Goal: Transaction & Acquisition: Purchase product/service

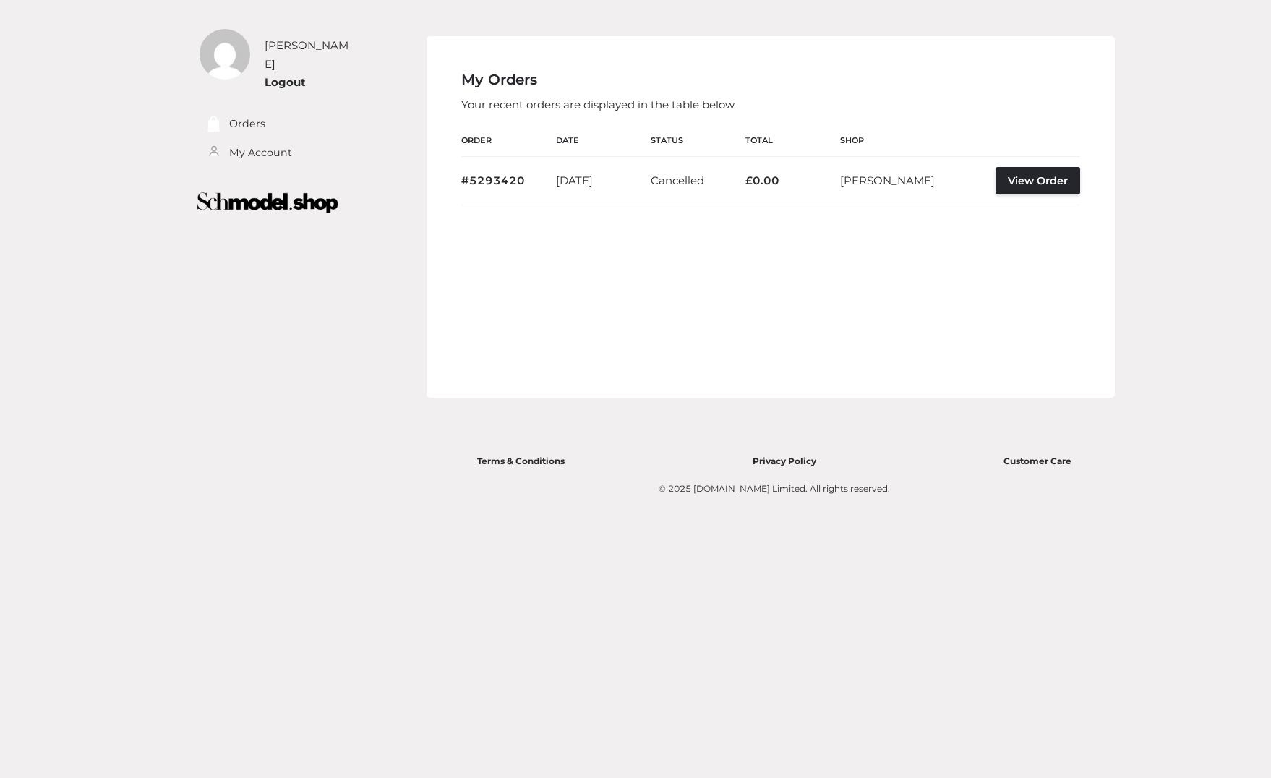
click at [1229, 49] on div "chandra mukhi Logout Orders My Account Orders My Account Logout" at bounding box center [635, 389] width 1271 height 778
click at [646, 62] on div "My Orders Your recent orders are displayed in the table below. Order Date Statu…" at bounding box center [771, 216] width 688 height 361
click at [226, 116] on link "Orders" at bounding box center [216, 124] width 36 height 17
click at [213, 756] on div "chandra mukhi Logout Orders My Account Orders My Account Logout" at bounding box center [635, 389] width 995 height 778
click at [1036, 491] on div "© 2025 [DOMAIN_NAME] Limited. All rights reserved." at bounding box center [774, 489] width 609 height 14
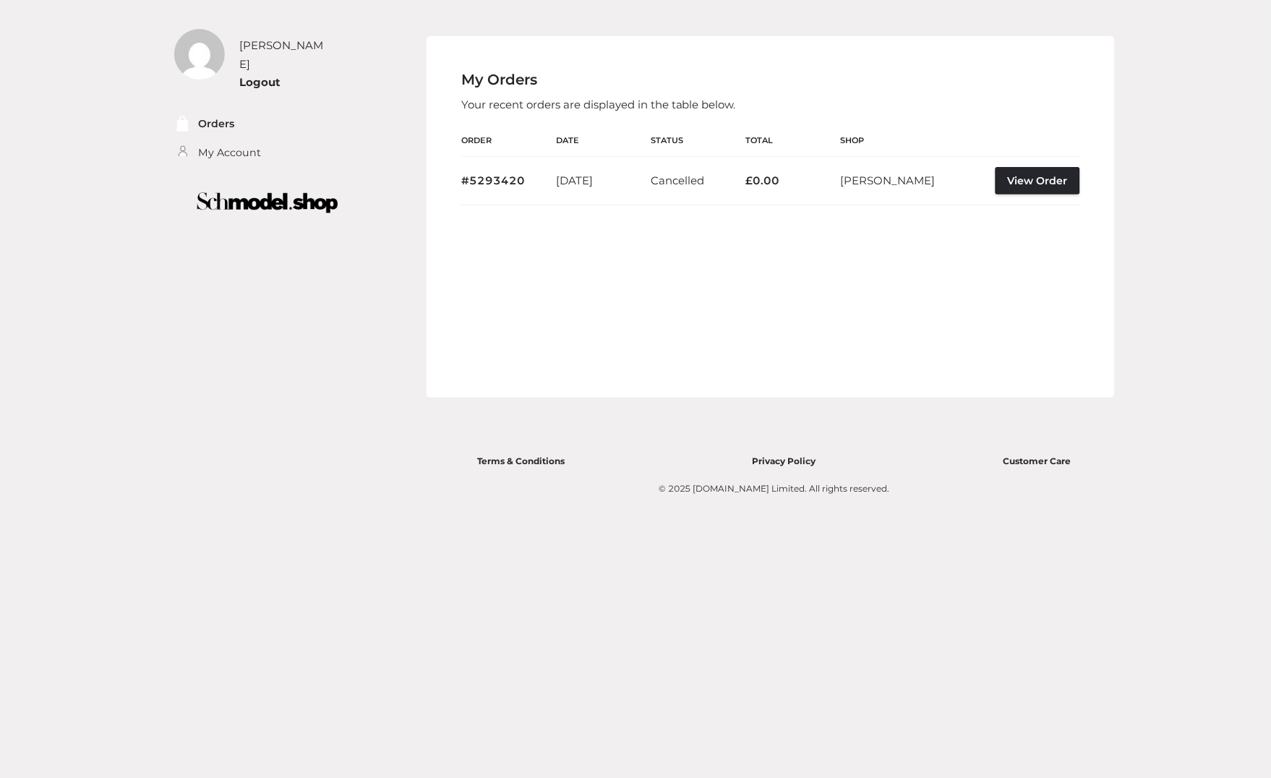
click at [1001, 438] on footer "Top Categories Terms & Conditions Privacy Policy Customer Care © 2025 Schmodel.…" at bounding box center [774, 451] width 645 height 106
click at [240, 139] on li "My Account" at bounding box center [246, 153] width 144 height 29
click at [240, 145] on link "My Account" at bounding box center [229, 153] width 63 height 17
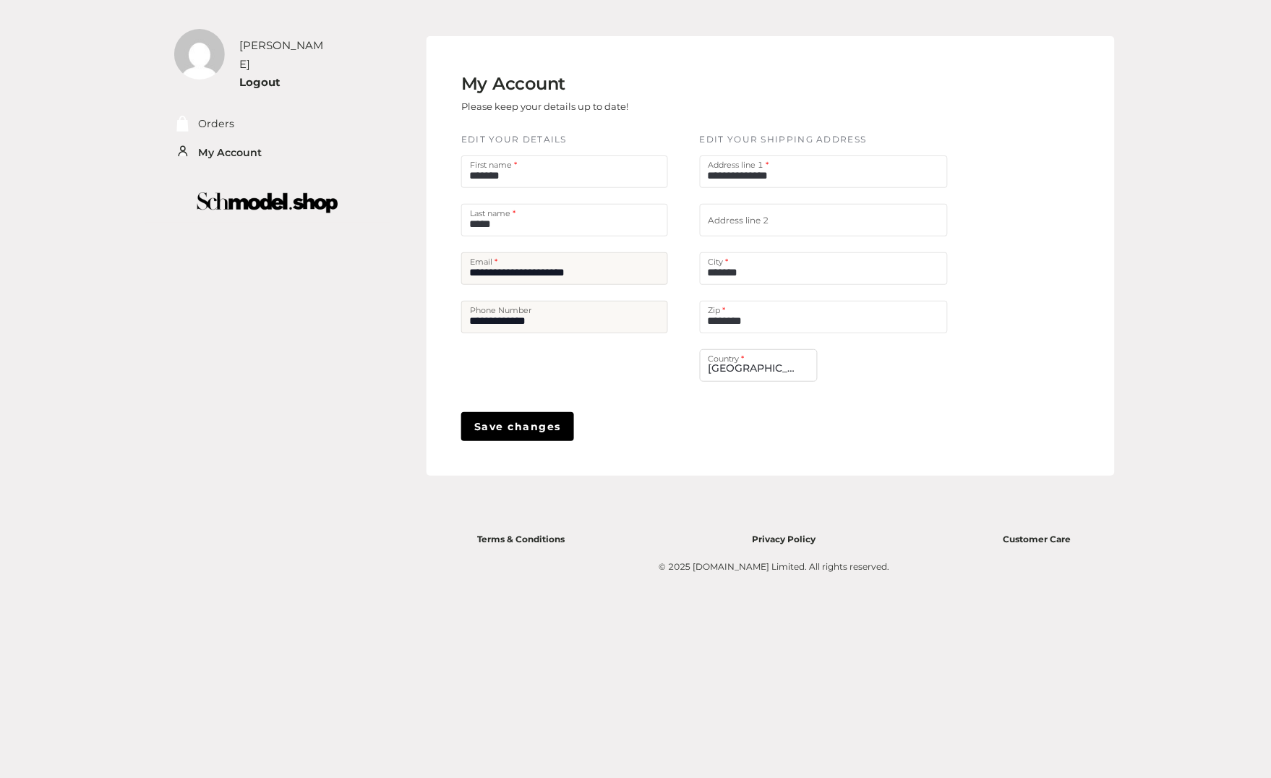
click at [884, 440] on div "**********" at bounding box center [770, 286] width 619 height 309
click at [675, 52] on div "**********" at bounding box center [771, 256] width 688 height 440
click at [982, 463] on div "**********" at bounding box center [771, 256] width 688 height 440
click at [723, 80] on div "My Account Please keep your details up to date!" at bounding box center [770, 96] width 619 height 50
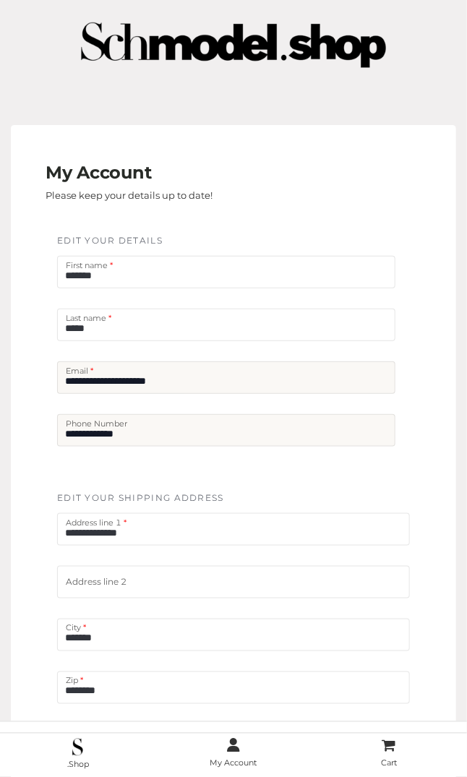
click at [215, 338] on input "*****" at bounding box center [226, 325] width 338 height 33
click at [167, 475] on div "**********" at bounding box center [233, 361] width 370 height 257
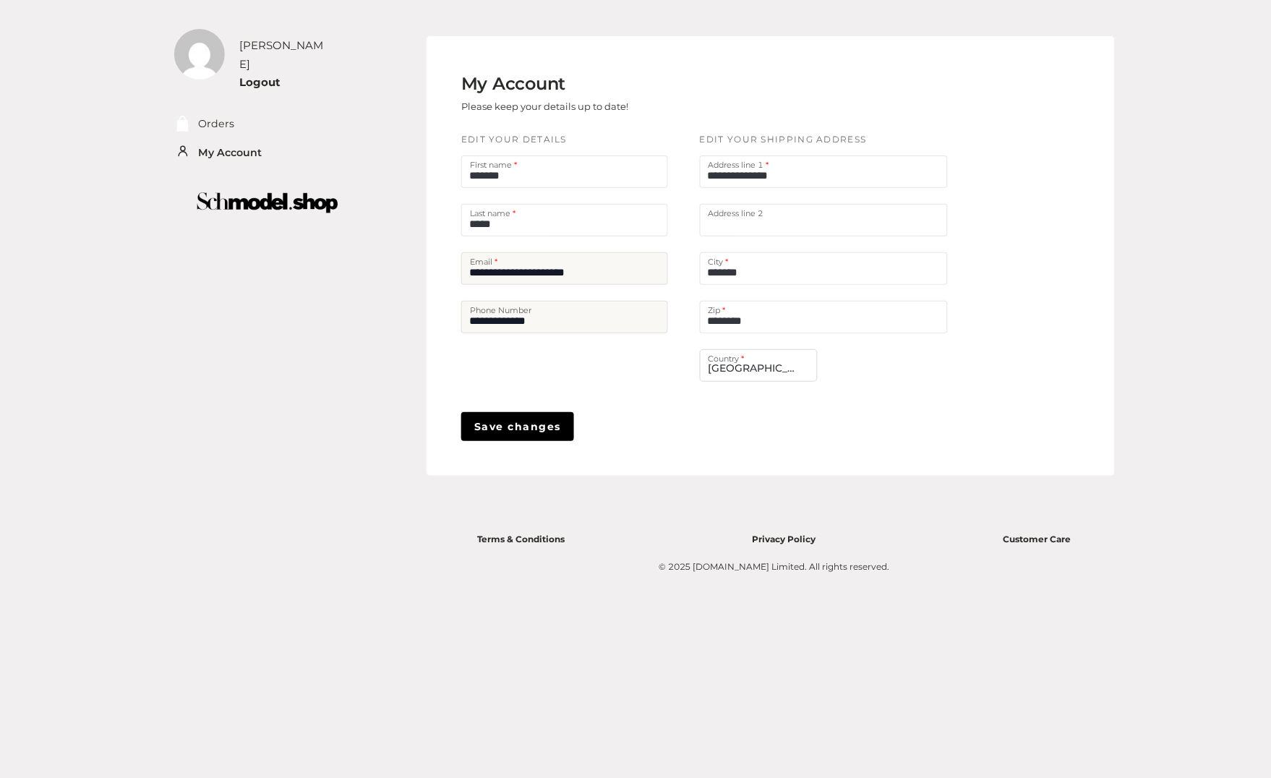
click at [815, 223] on input "text" at bounding box center [824, 220] width 248 height 33
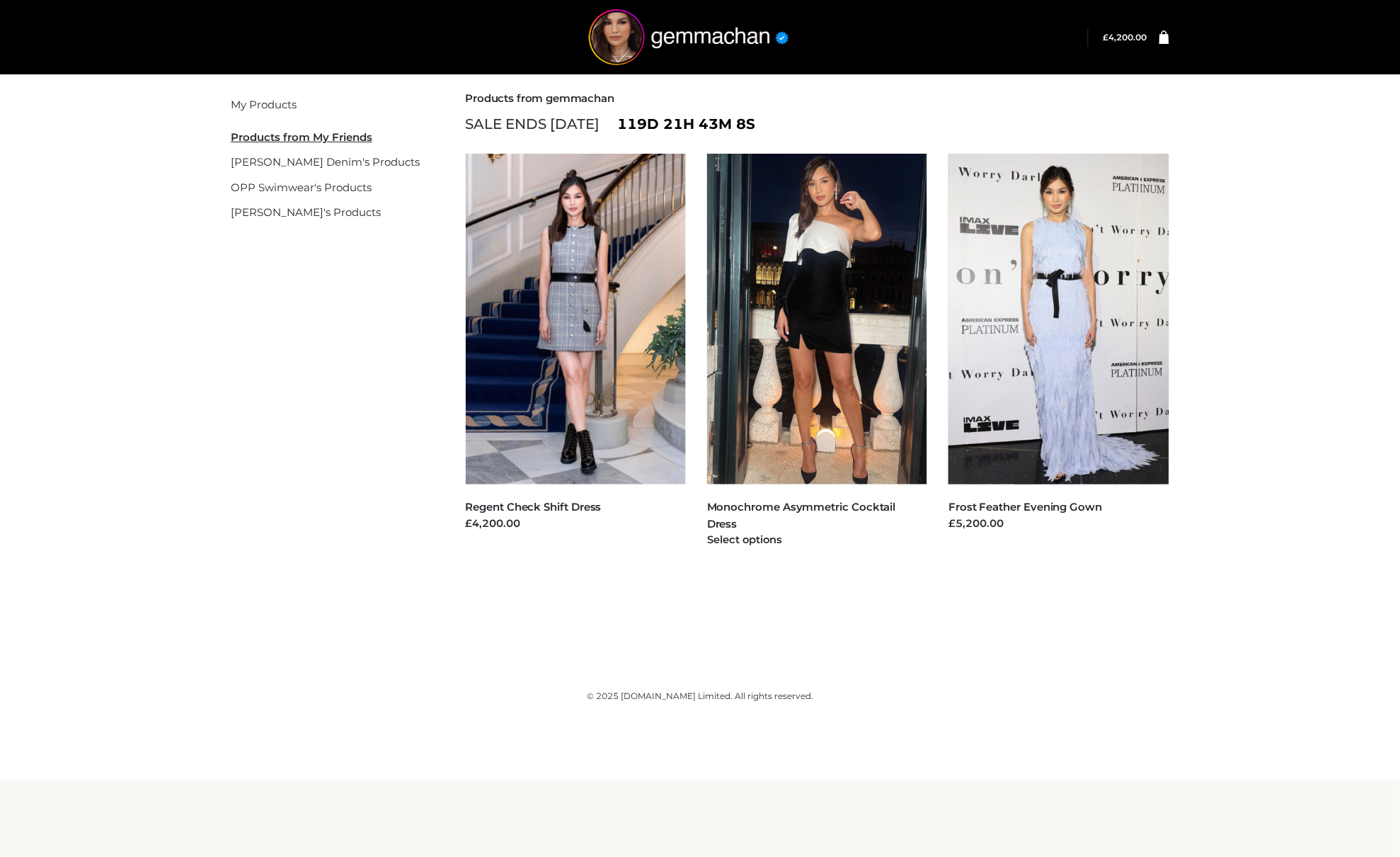
click at [761, 313] on img at bounding box center [817, 319] width 221 height 331
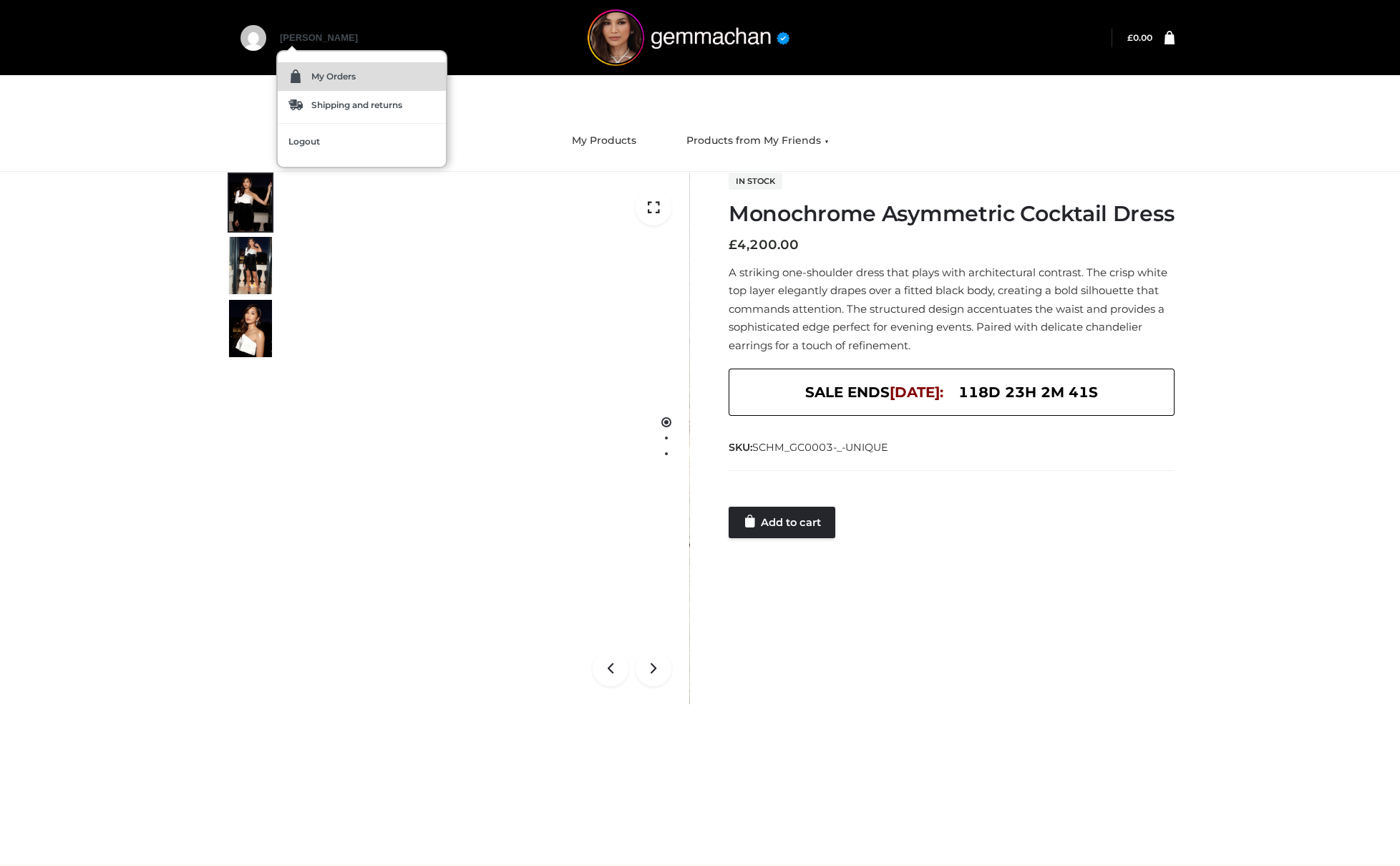
click at [330, 72] on span "My Orders" at bounding box center [333, 76] width 45 height 9
click at [313, 105] on span "Shipping and returns" at bounding box center [356, 105] width 91 height 9
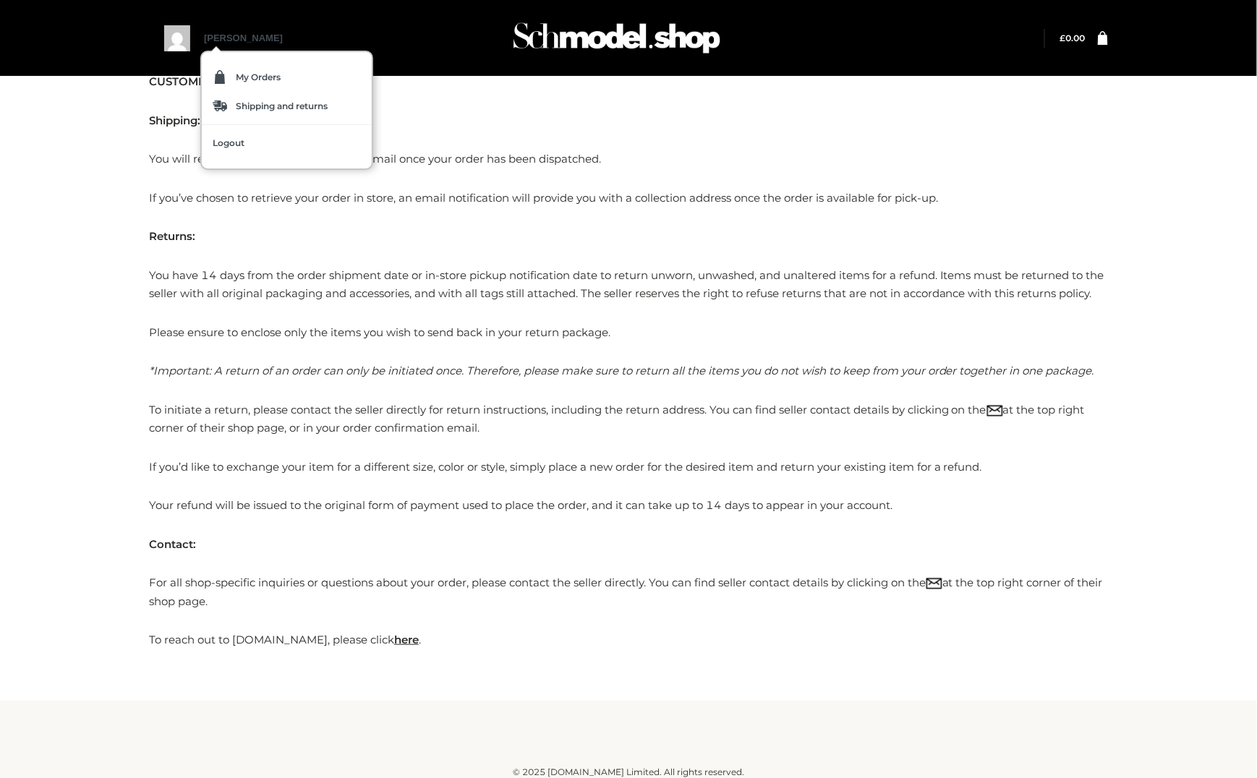
click at [227, 57] on div "My Orders Shipping and returns Logout" at bounding box center [286, 110] width 173 height 119
drag, startPoint x: 227, startPoint y: 57, endPoint x: 236, endPoint y: 103, distance: 47.2
click at [236, 103] on div "My Orders Shipping and returns Logout" at bounding box center [286, 110] width 173 height 119
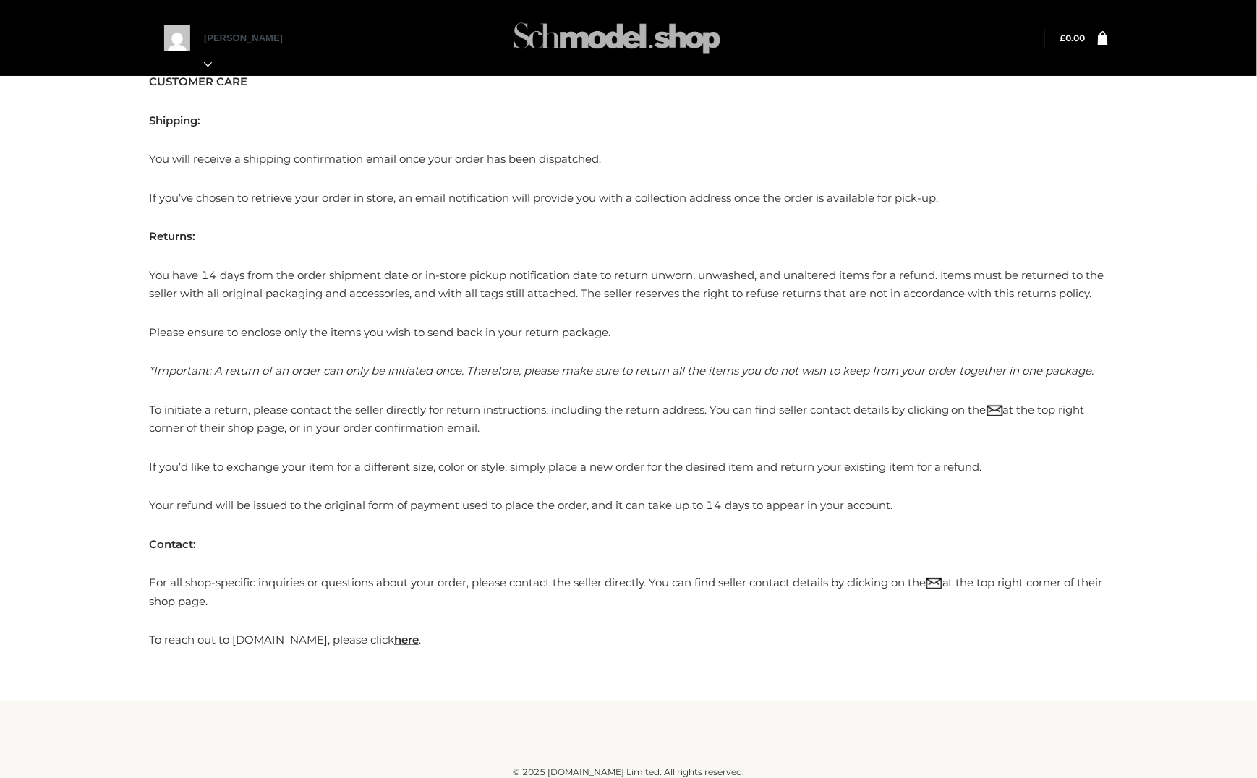
click at [638, 13] on img at bounding box center [616, 37] width 217 height 57
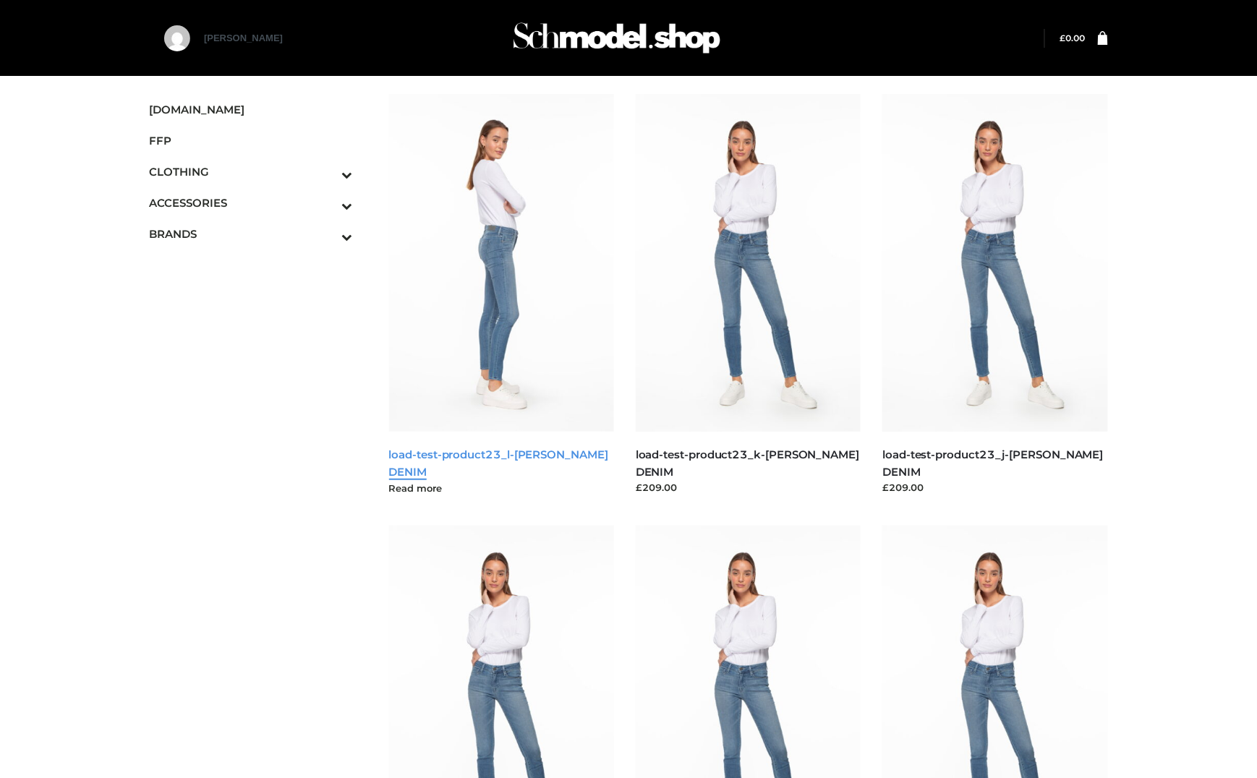
click at [523, 449] on link "load-test-product23_l-PARKER SMITH DENIM" at bounding box center [498, 463] width 219 height 30
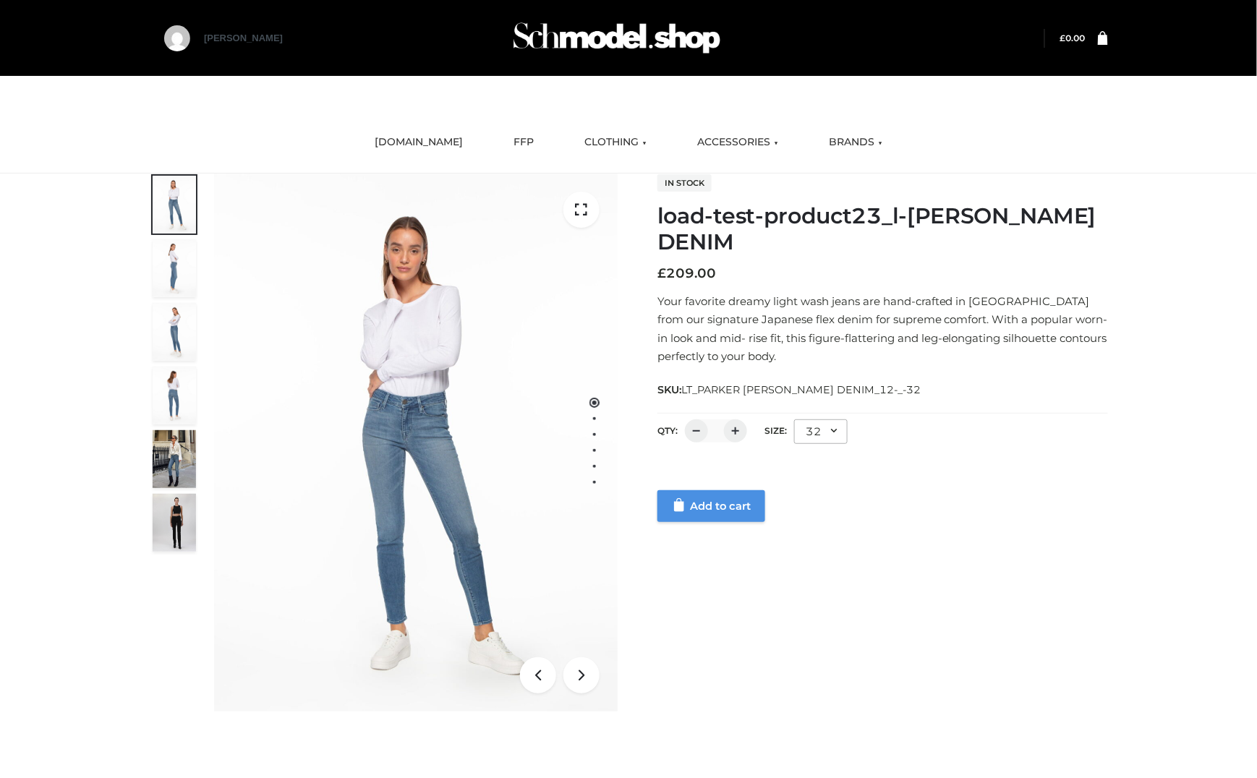
click at [719, 520] on link "Add to cart" at bounding box center [711, 506] width 108 height 32
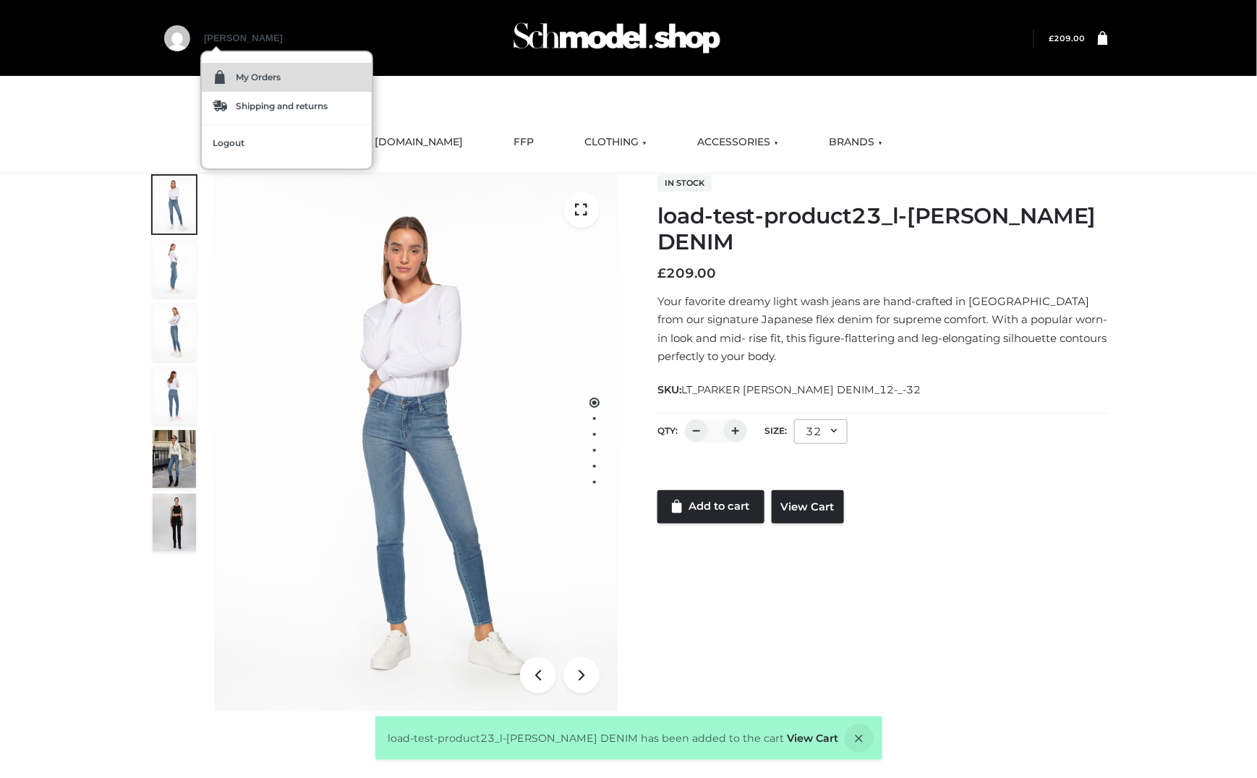
click at [236, 80] on span "My Orders" at bounding box center [258, 77] width 45 height 9
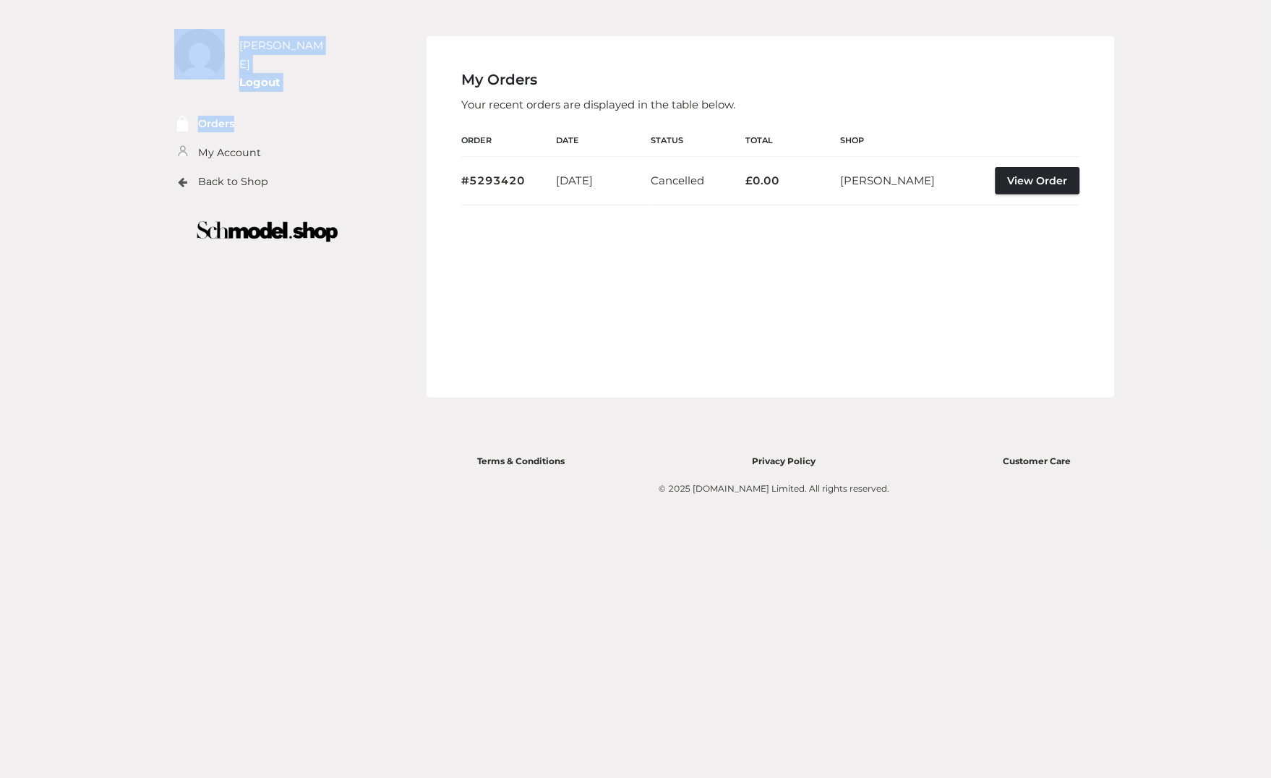
drag, startPoint x: 131, startPoint y: 67, endPoint x: 126, endPoint y: 56, distance: 12.0
click at [56, 69] on div "chandra mukhi Logout Orders My Account Back to Shop" at bounding box center [635, 389] width 1271 height 778
click at [272, 75] on link "Logout" at bounding box center [259, 82] width 41 height 14
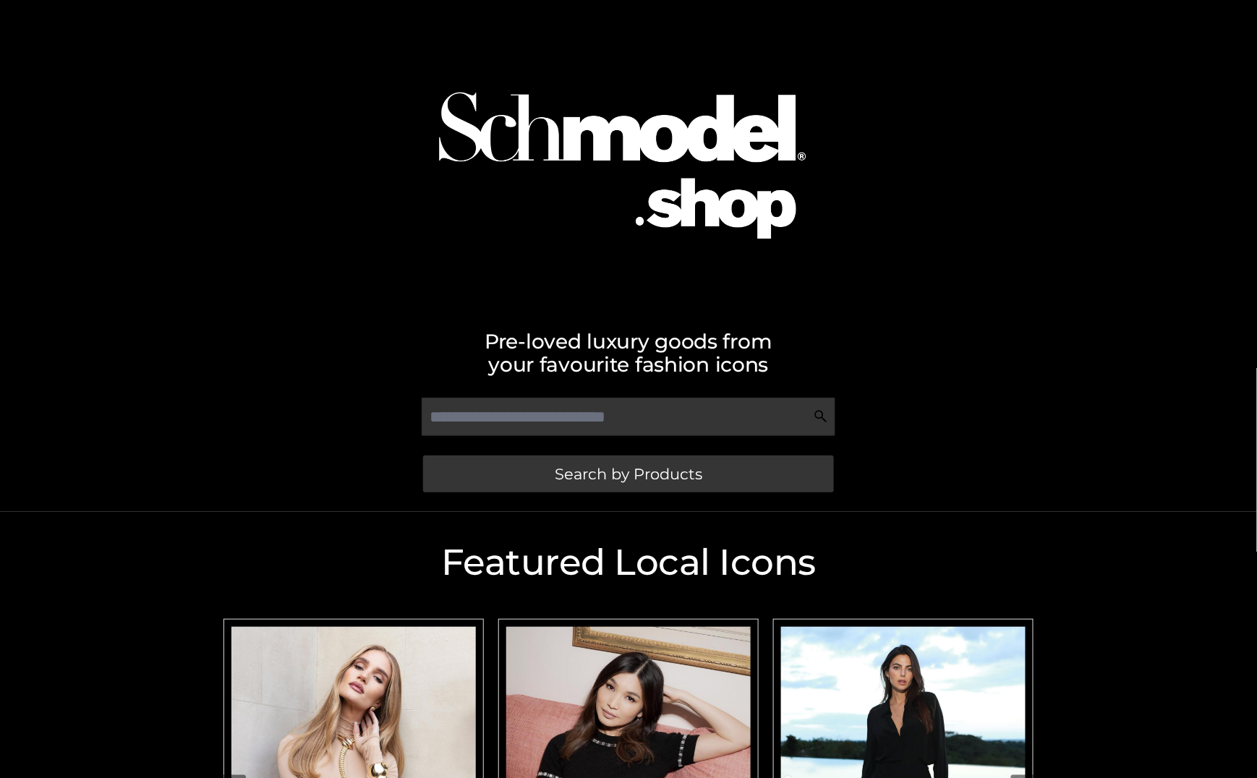
click at [735, 515] on div "Featured Local Icons​ < slide 6 to 8 of 5 rosiehw [PERSON_NAME] [PERSON_NAME] […" at bounding box center [628, 772] width 824 height 521
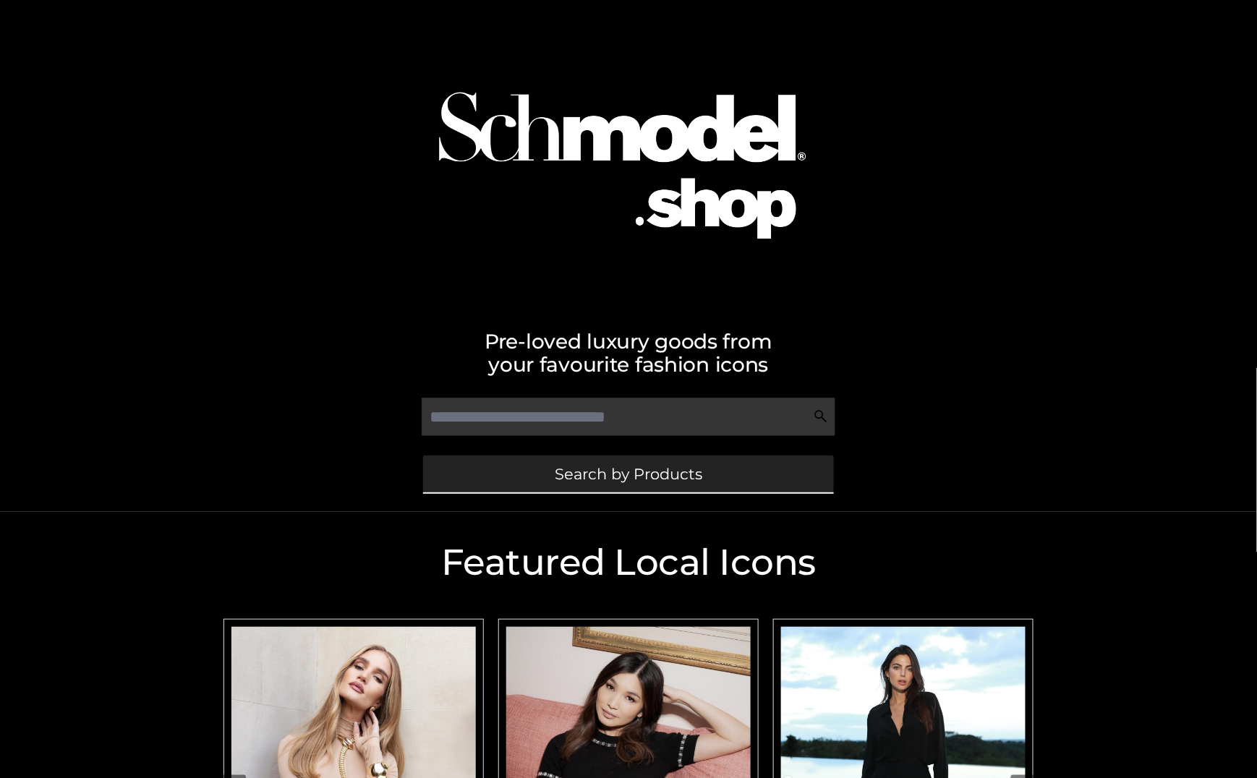
click at [726, 476] on link "Search by Products" at bounding box center [628, 473] width 411 height 37
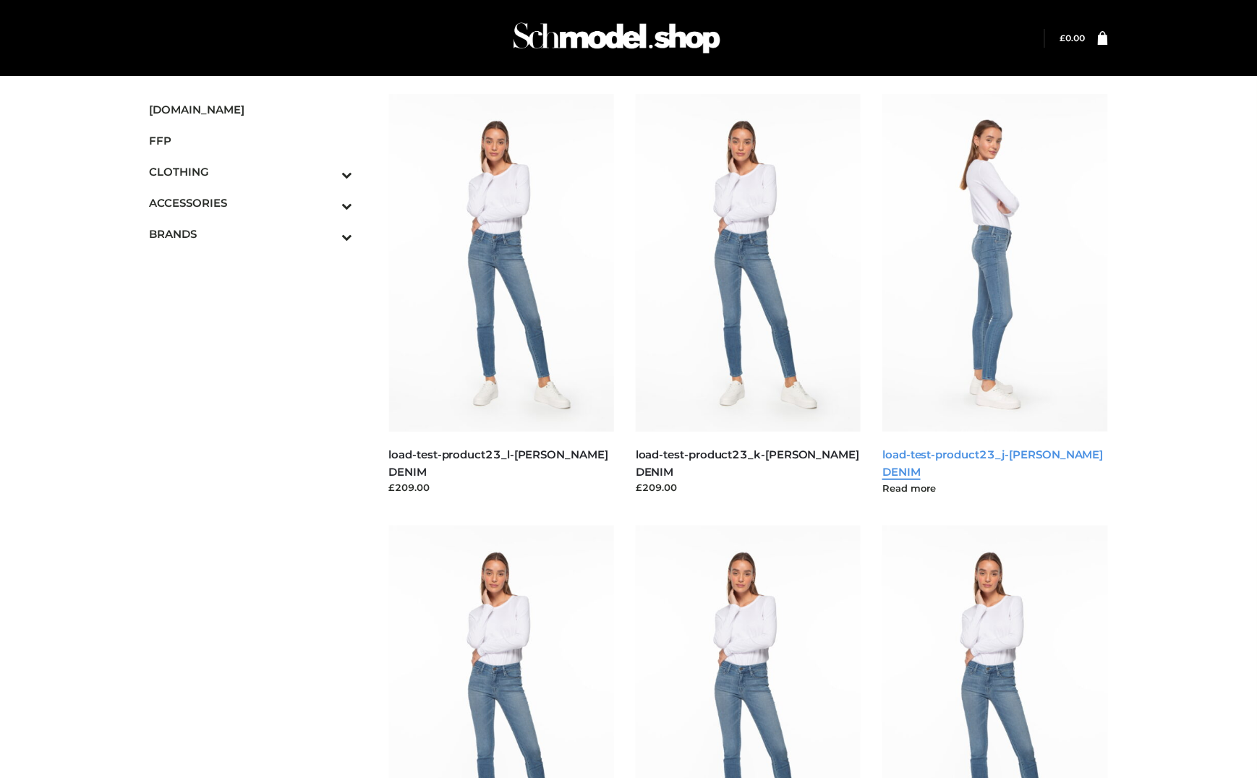
click at [917, 454] on link "load-test-product23_j-[PERSON_NAME] DENIM" at bounding box center [992, 463] width 221 height 30
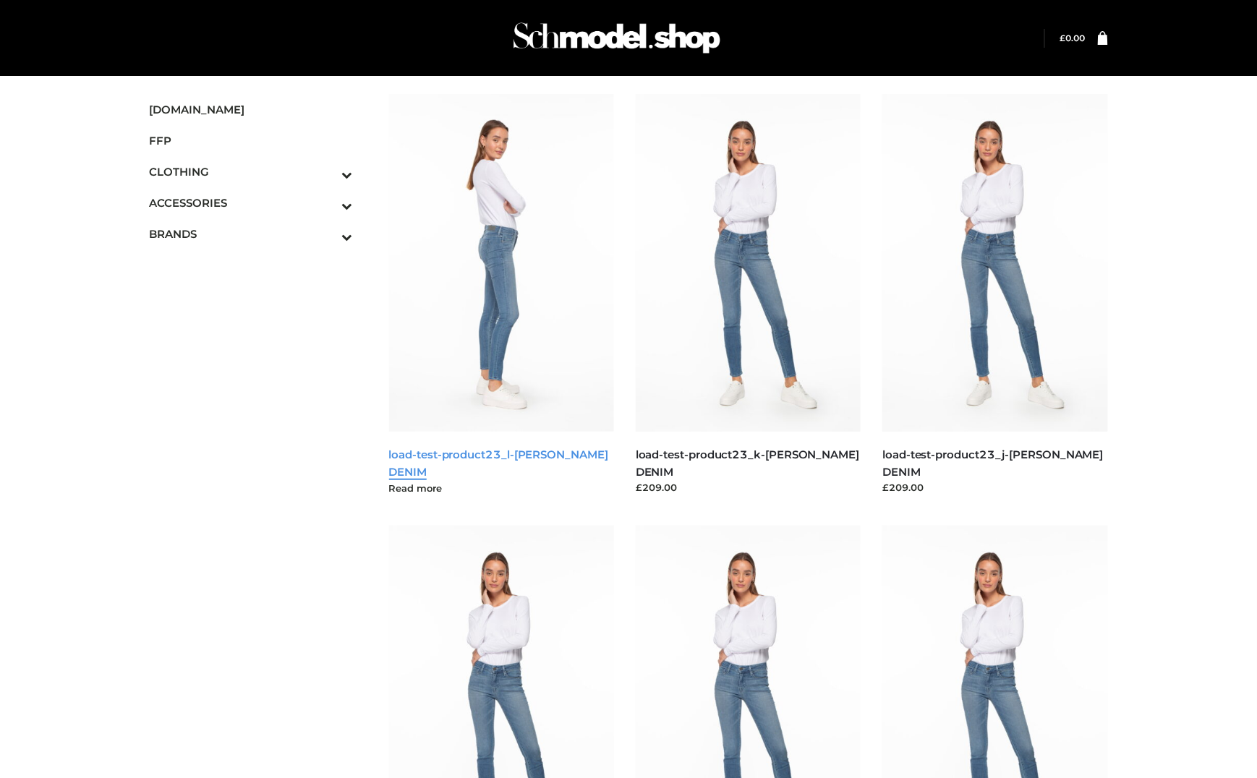
click at [567, 451] on link "load-test-product23_l-[PERSON_NAME] DENIM" at bounding box center [498, 463] width 219 height 30
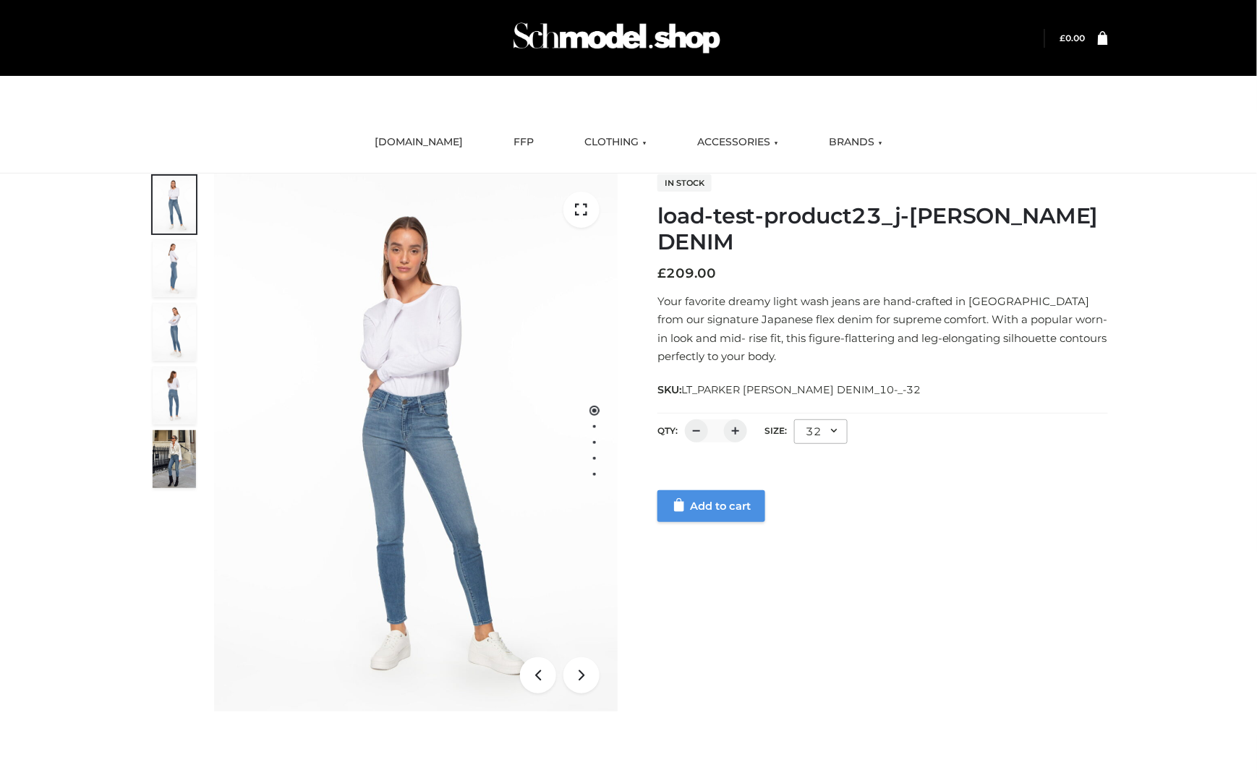
click at [710, 516] on link "Add to cart" at bounding box center [711, 506] width 108 height 32
click at [727, 506] on link "Add to cart" at bounding box center [711, 506] width 108 height 32
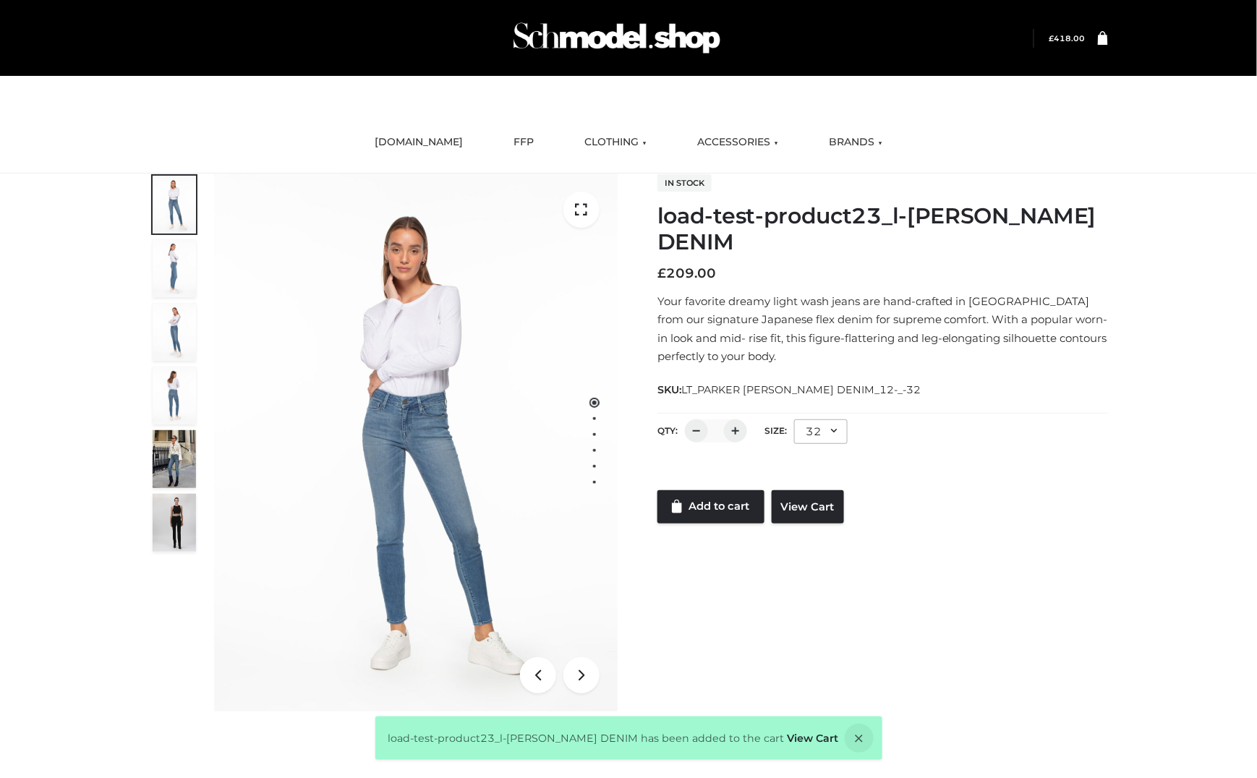
click at [1103, 37] on icon at bounding box center [1102, 37] width 10 height 14
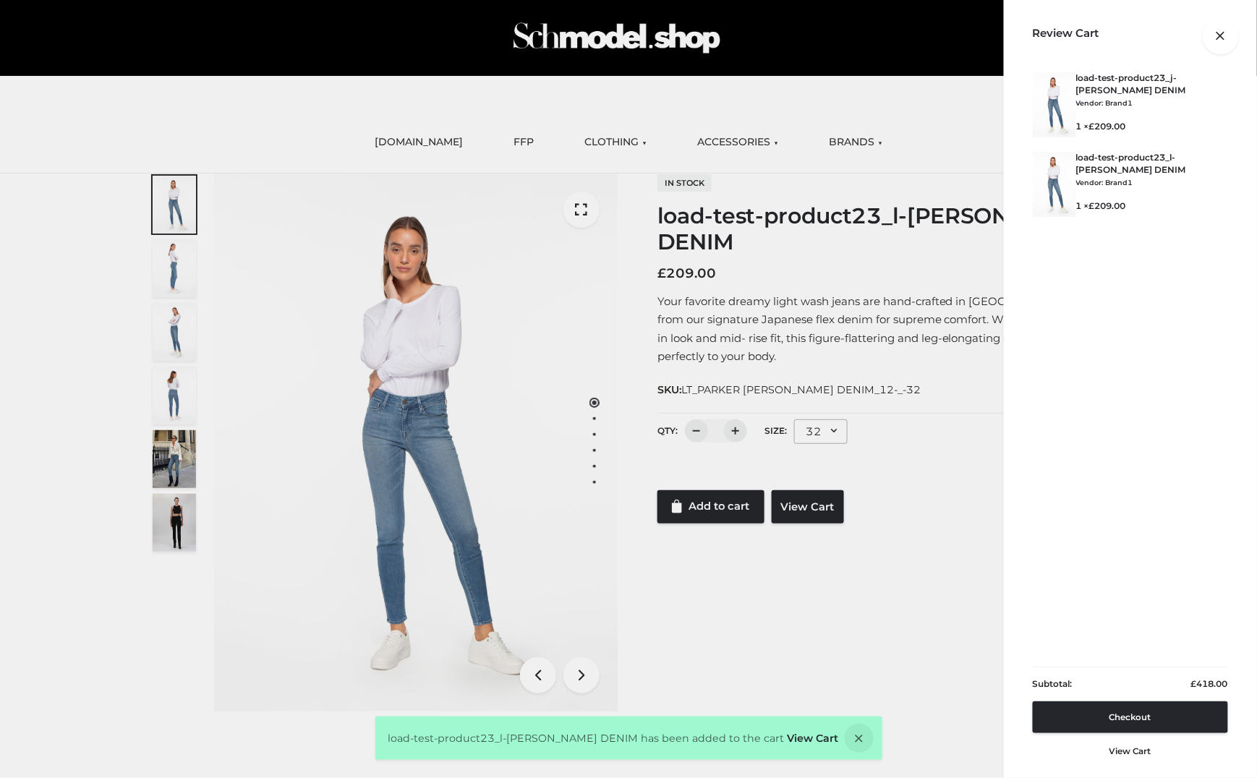
click at [1108, 38] on div at bounding box center [1108, 38] width 0 height 0
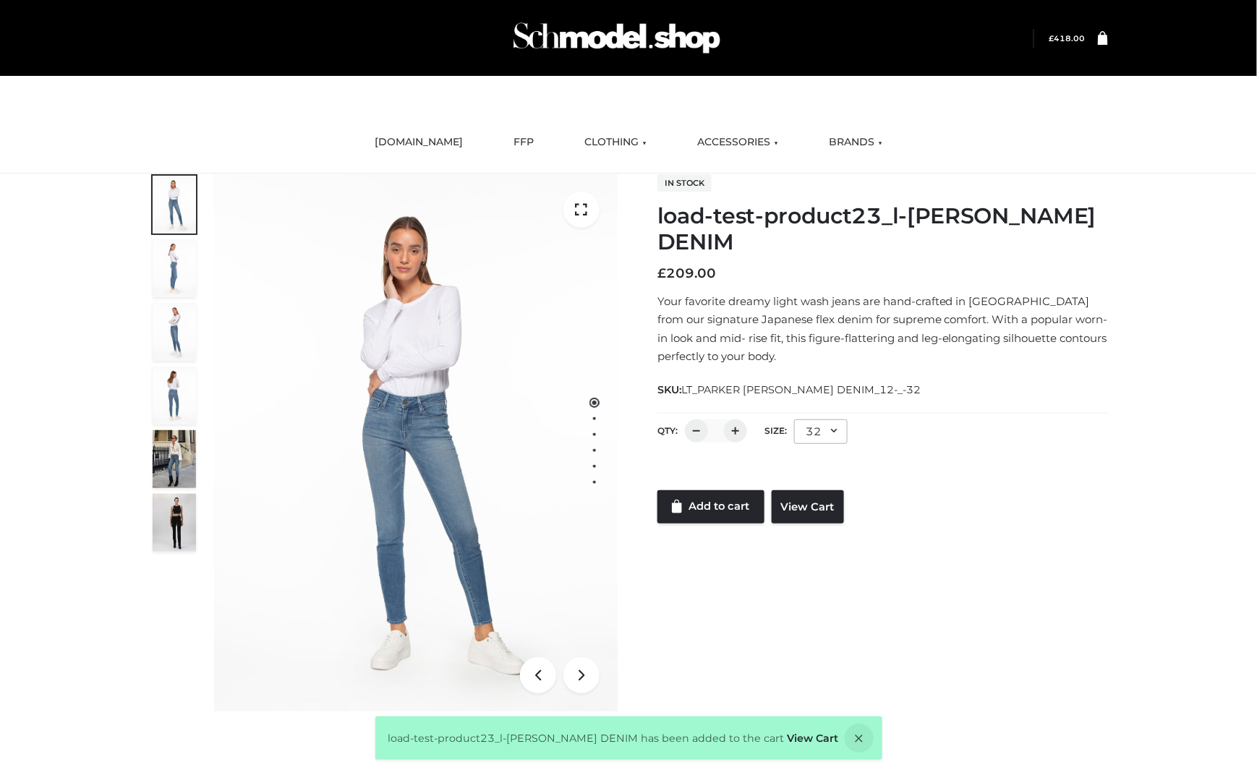
click at [518, 125] on li "FFP" at bounding box center [523, 142] width 42 height 39
click at [519, 145] on link "FFP" at bounding box center [523, 143] width 42 height 32
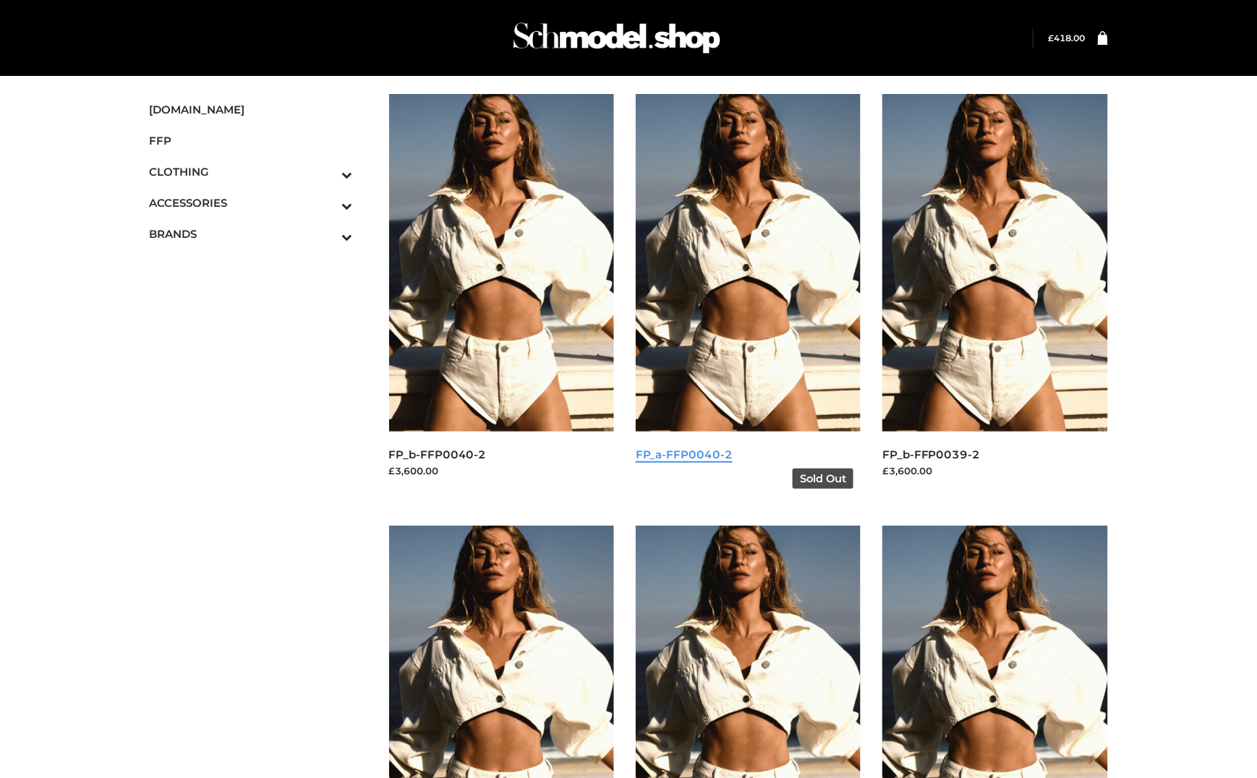
click at [665, 449] on link "FP_a-FFP0040-2" at bounding box center [684, 455] width 97 height 14
click at [445, 463] on h5 "FP_b-FFP0040-2" at bounding box center [502, 454] width 226 height 17
click at [456, 452] on link "FP_b-FFP0040-2" at bounding box center [438, 455] width 98 height 14
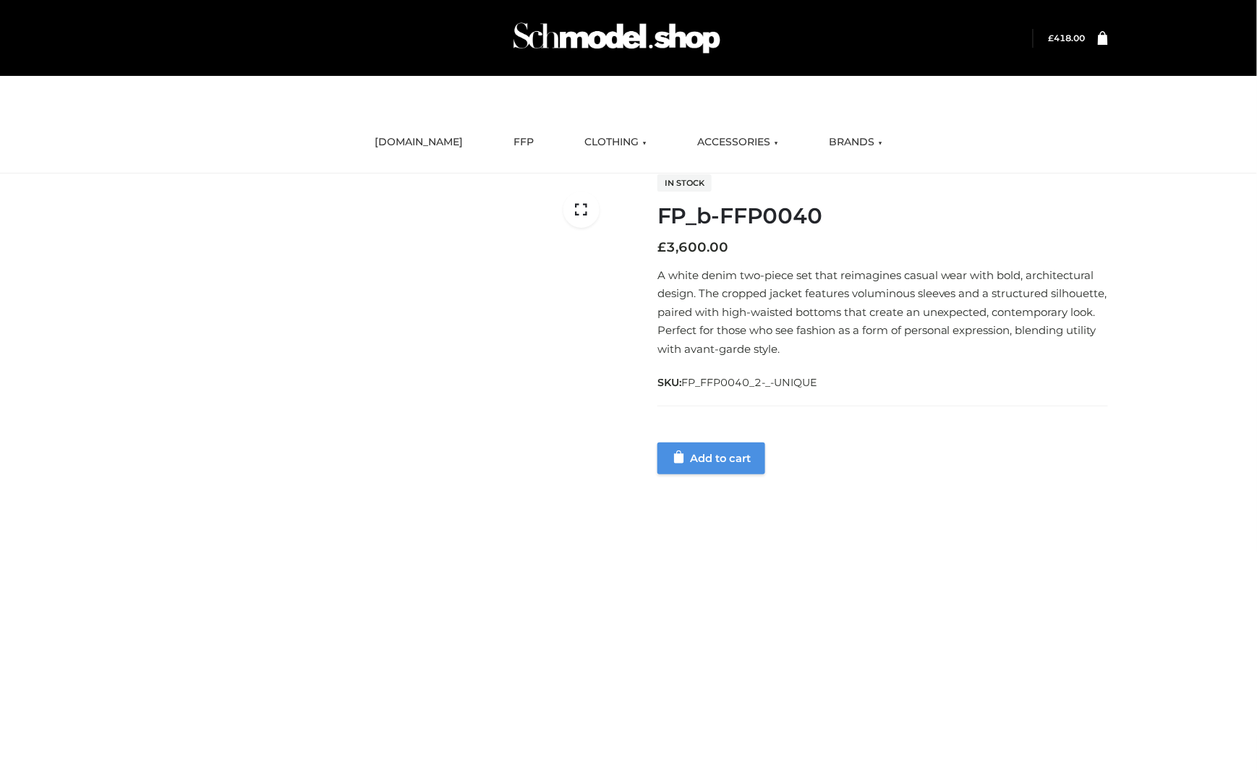
click at [736, 461] on link "Add to cart" at bounding box center [711, 458] width 108 height 32
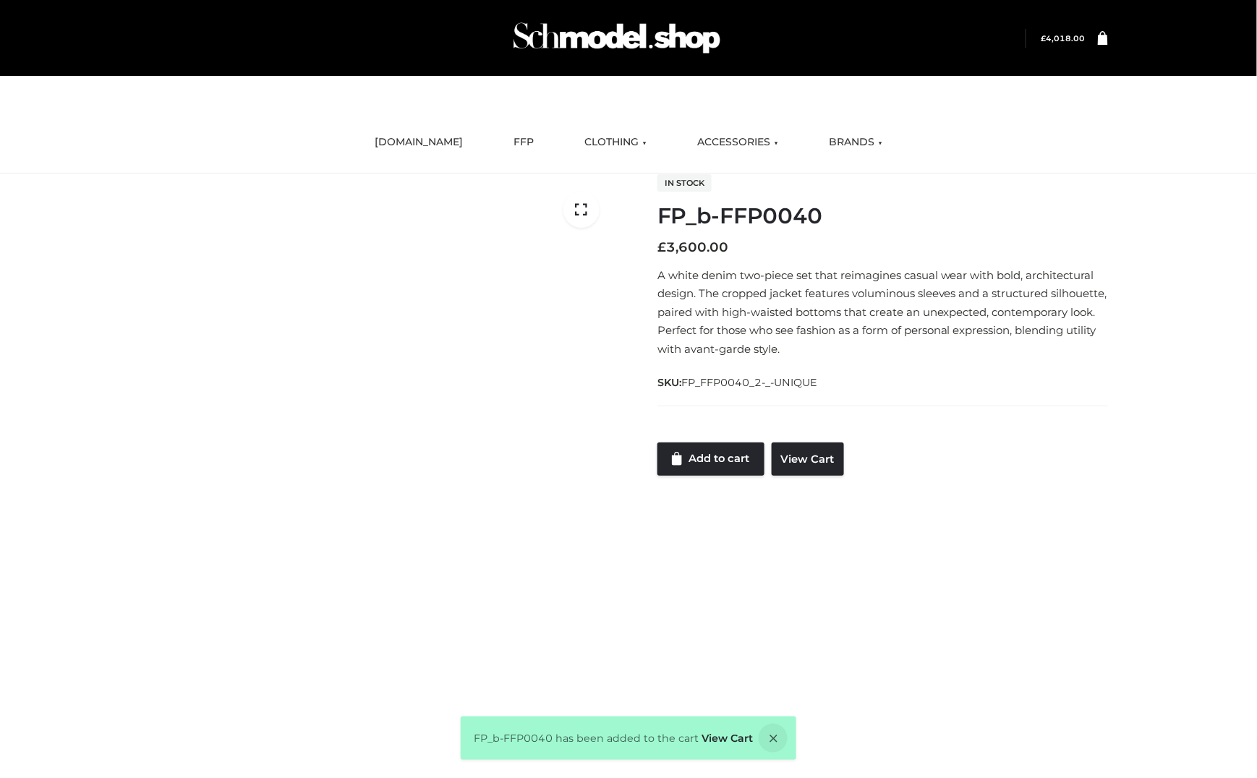
click at [1103, 42] on icon at bounding box center [1102, 37] width 10 height 14
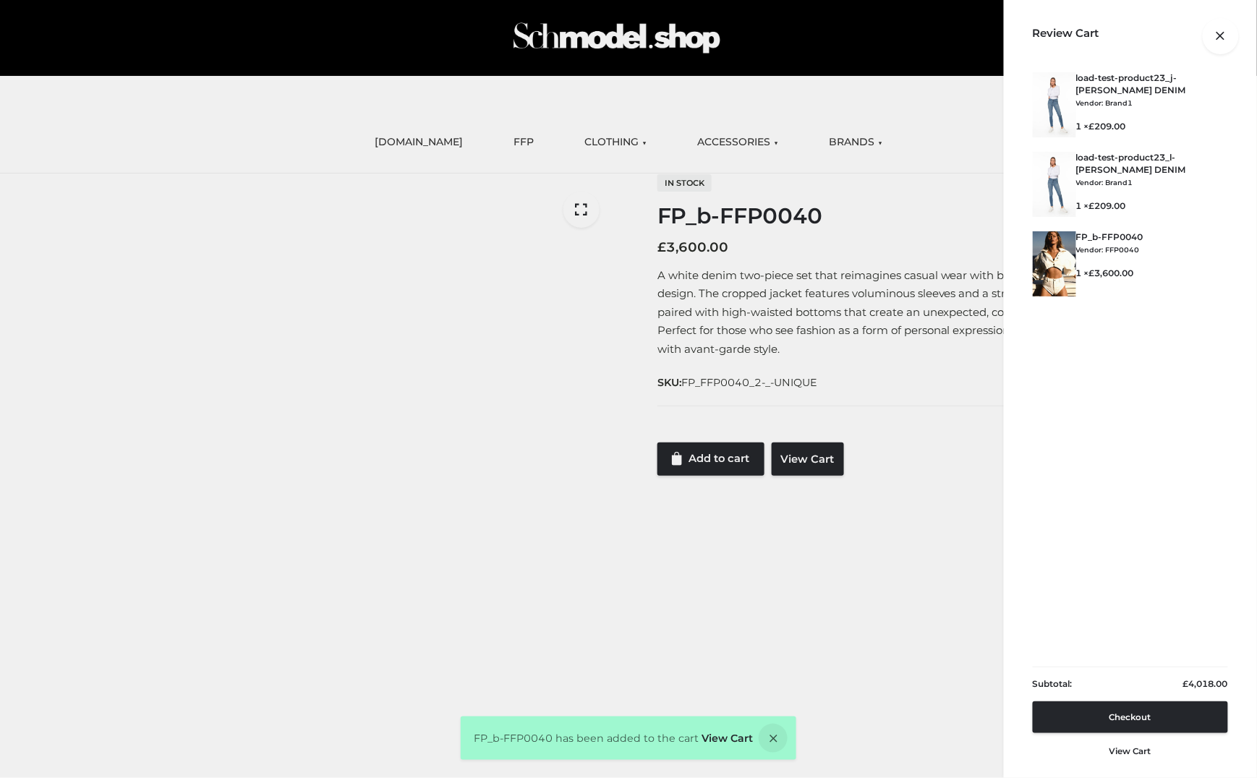
scroll to position [200, 0]
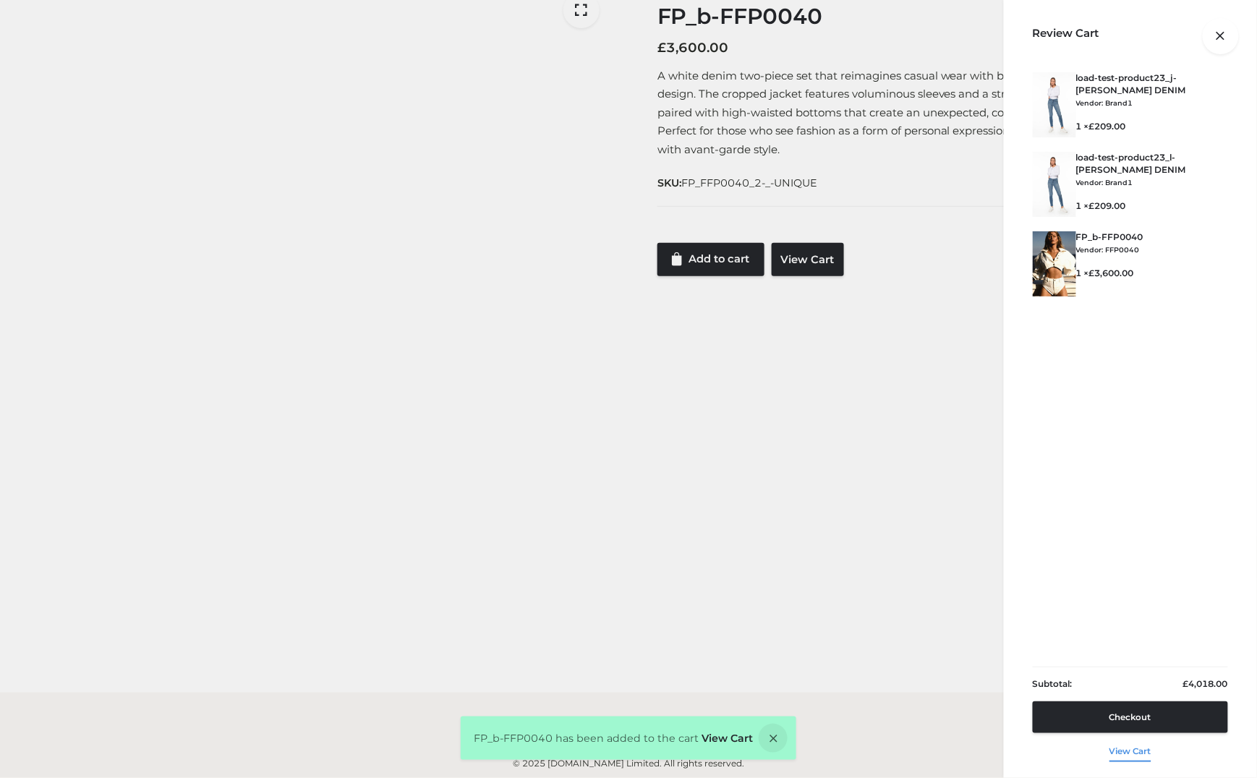
click at [1136, 750] on link "View cart" at bounding box center [1130, 748] width 42 height 30
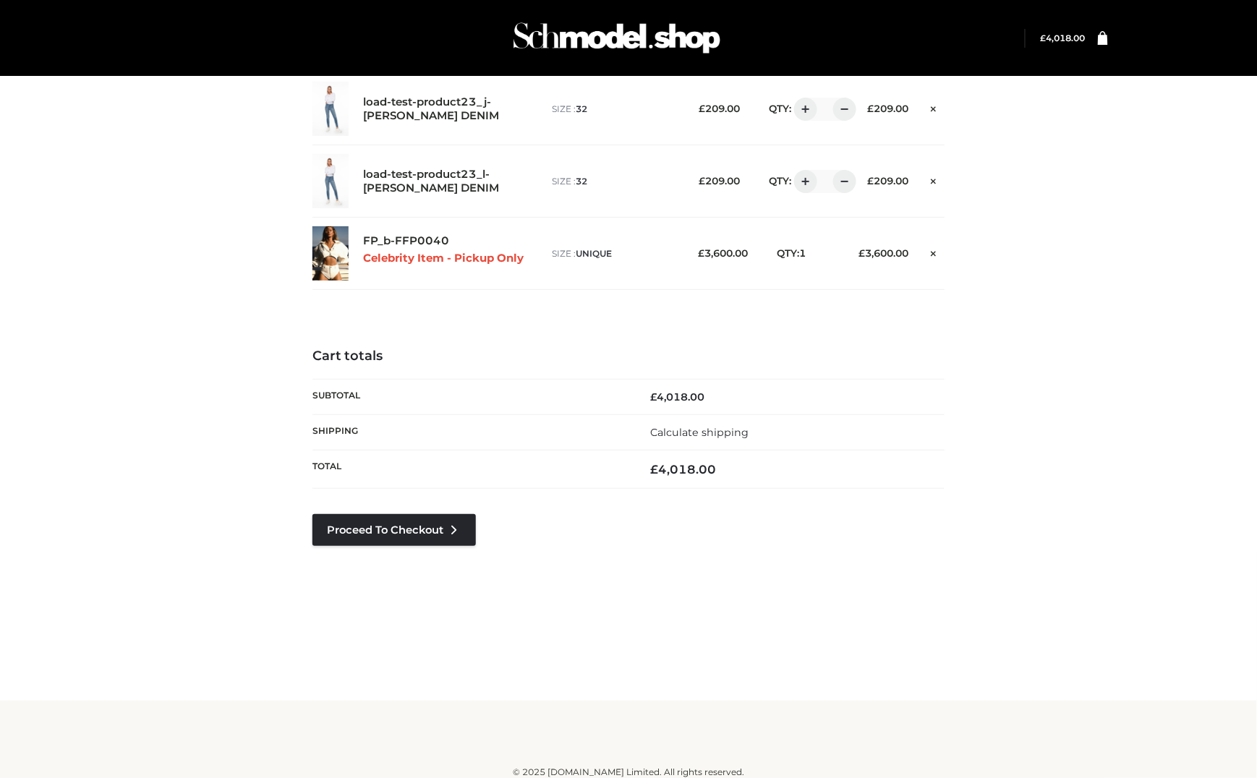
click at [1064, 30] on span "£ 4,018.00" at bounding box center [1055, 38] width 60 height 19
click at [1102, 25] on div "Login" at bounding box center [628, 38] width 995 height 76
click at [1104, 39] on icon at bounding box center [1102, 37] width 10 height 14
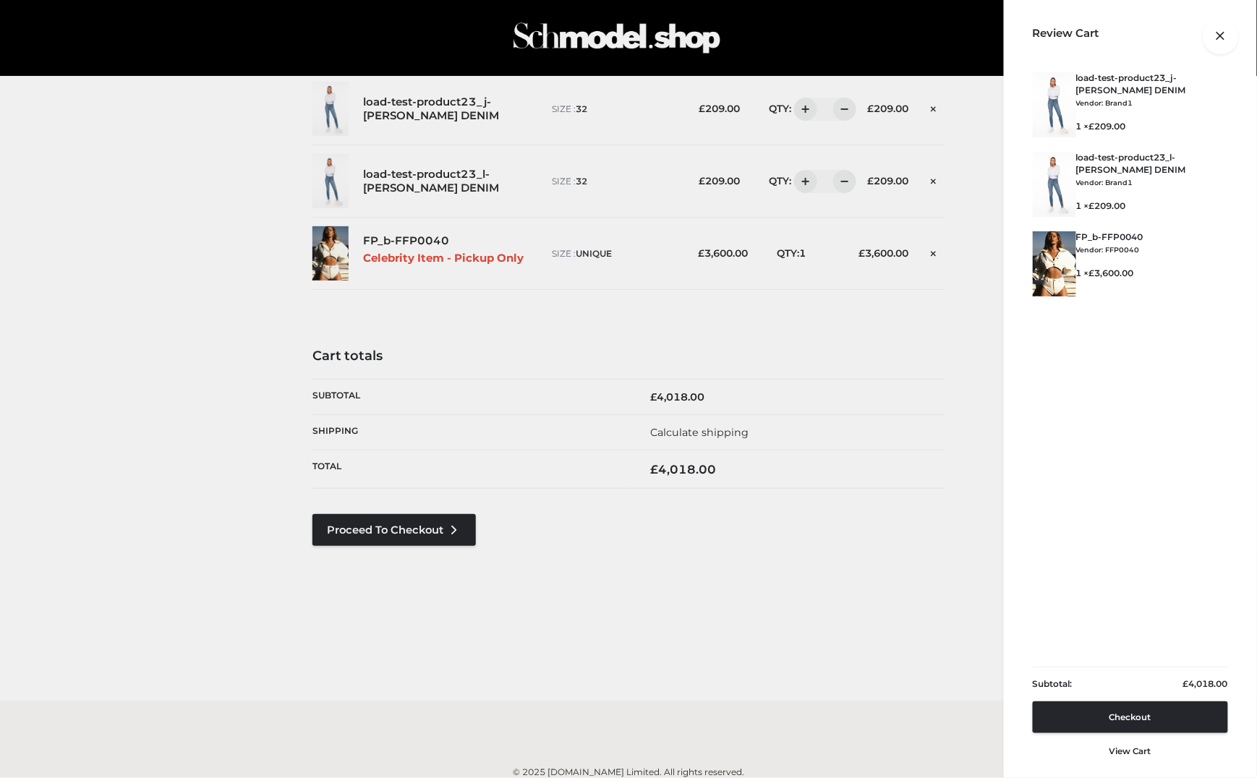
click at [1108, 38] on div at bounding box center [1108, 38] width 0 height 0
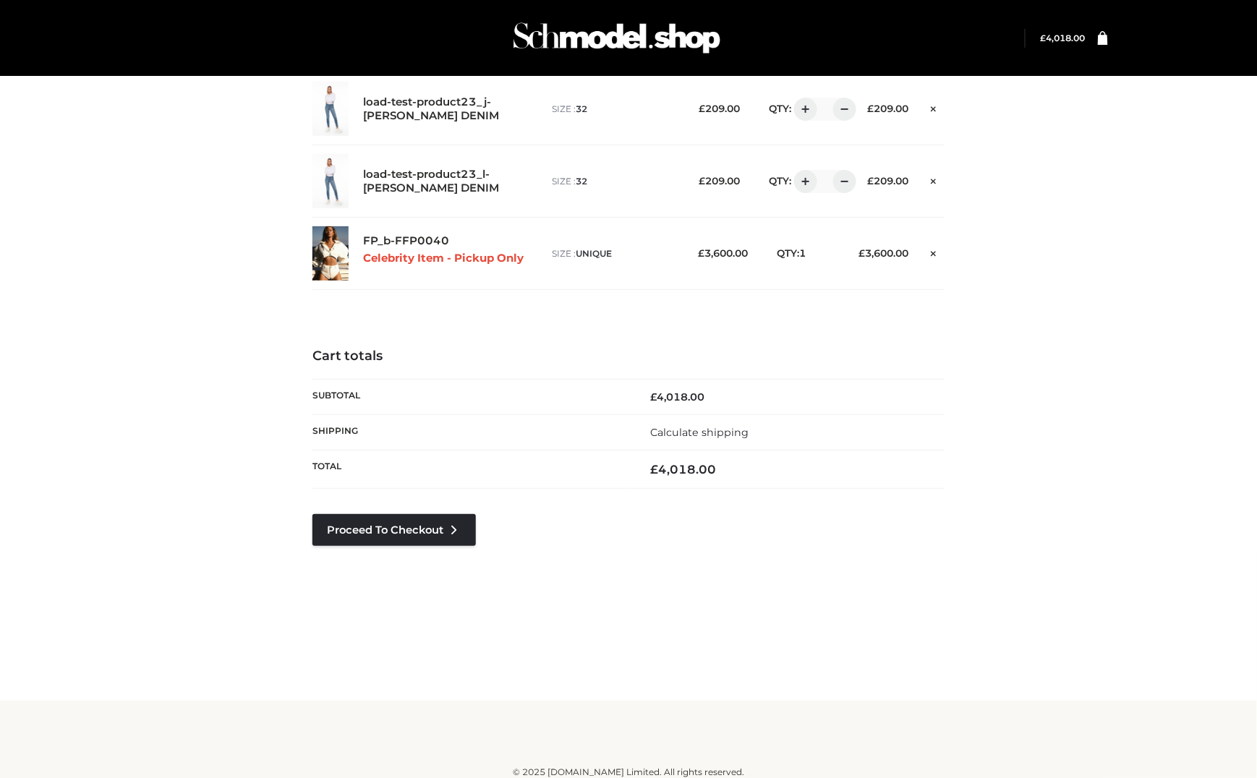
click at [974, 525] on div "**********" at bounding box center [628, 487] width 980 height 335
click at [977, 525] on div "**********" at bounding box center [628, 487] width 980 height 335
drag, startPoint x: 977, startPoint y: 525, endPoint x: 1036, endPoint y: 542, distance: 61.6
click at [1036, 542] on div "**********" at bounding box center [628, 487] width 980 height 335
click at [446, 548] on div "Proceed to Checkout" at bounding box center [393, 551] width 163 height 75
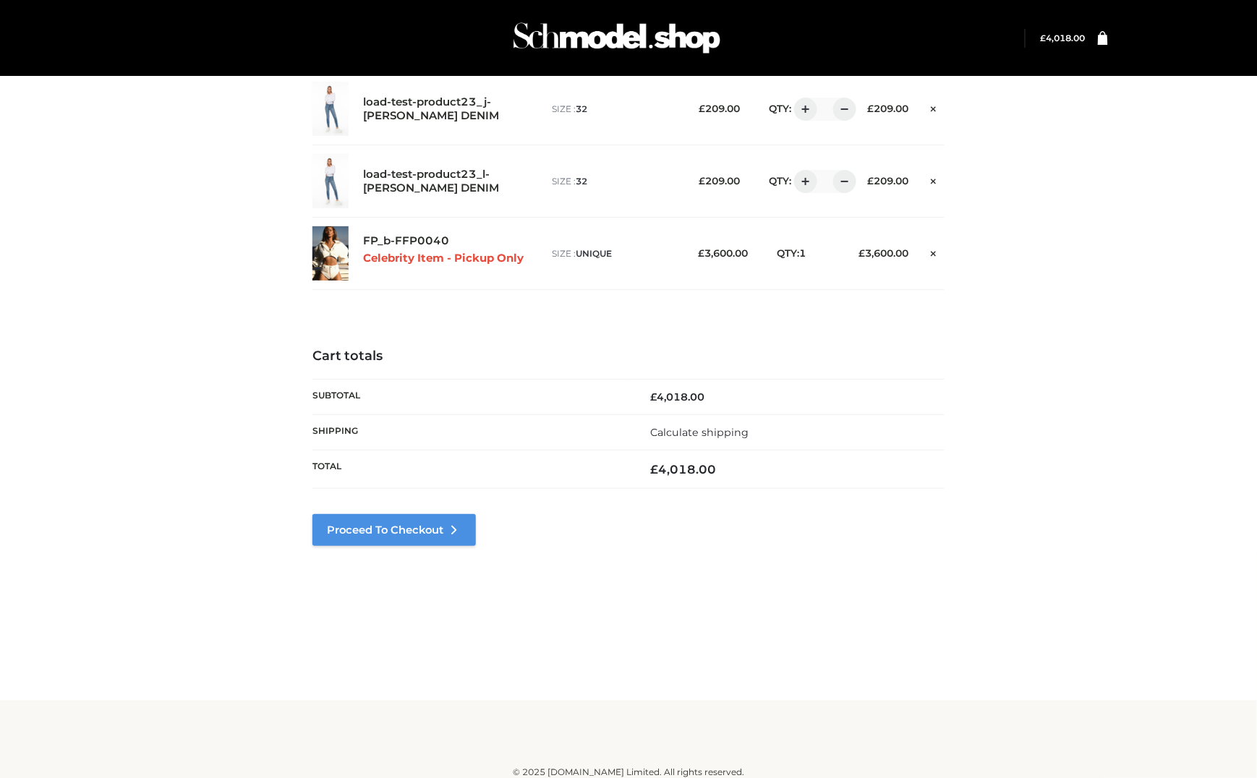
click at [448, 544] on link "Proceed to Checkout" at bounding box center [393, 530] width 163 height 32
click at [455, 526] on icon at bounding box center [454, 530] width 14 height 14
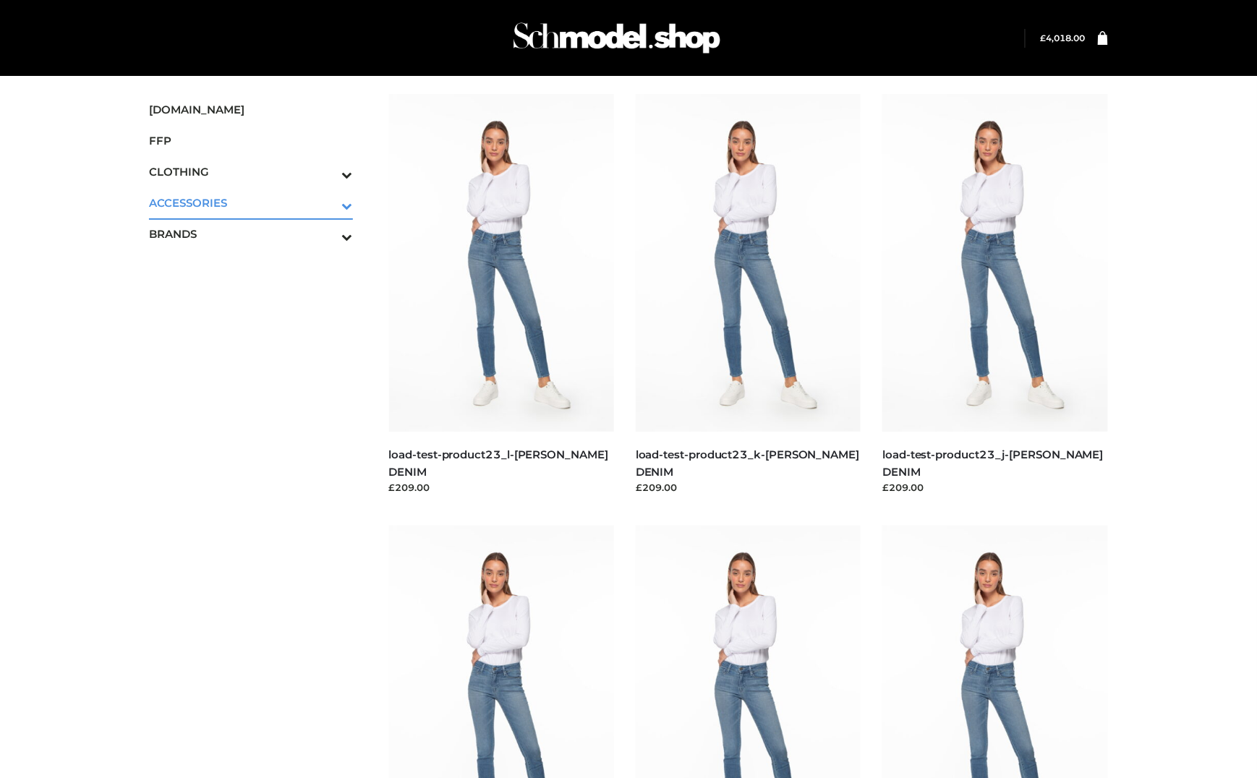
click at [257, 202] on span "ACCESSORIES" at bounding box center [251, 202] width 204 height 17
click at [263, 254] on div "[DOMAIN_NAME] FFP CLOTHING DRESSES TOPS BOTTOMS TWO PIECE ACCESSORIES BAGS JEWE…" at bounding box center [251, 179] width 204 height 170
click at [264, 244] on link "BRANDS" at bounding box center [251, 233] width 204 height 31
click at [264, 245] on link "BRANDS" at bounding box center [251, 233] width 204 height 31
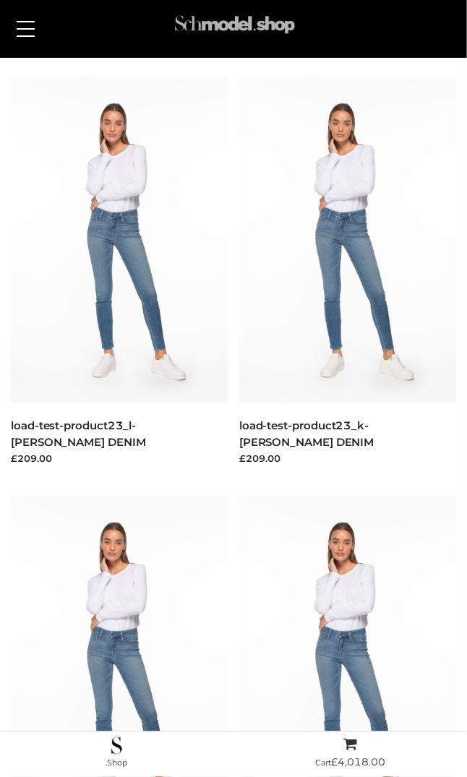
click at [182, 26] on img at bounding box center [235, 28] width 126 height 40
click at [39, 43] on button at bounding box center [25, 29] width 33 height 36
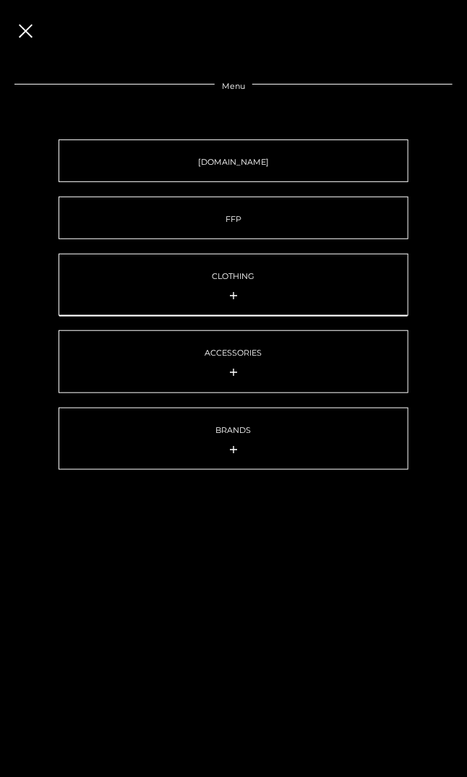
click at [254, 273] on link "CLOTHING" at bounding box center [234, 285] width 351 height 62
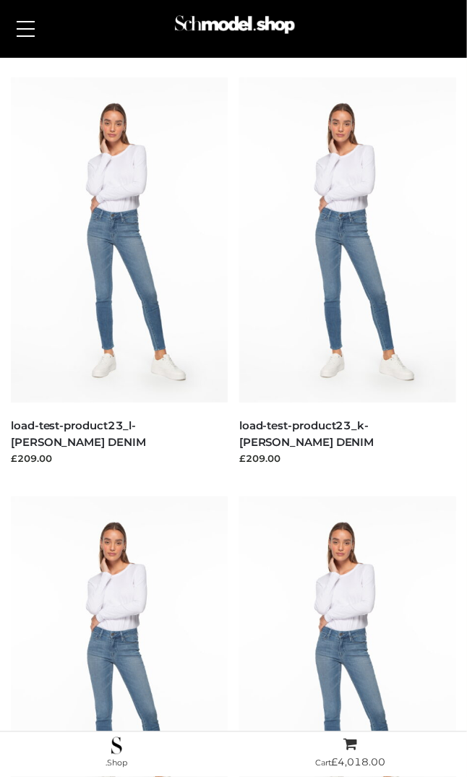
click at [13, 17] on button at bounding box center [25, 29] width 33 height 36
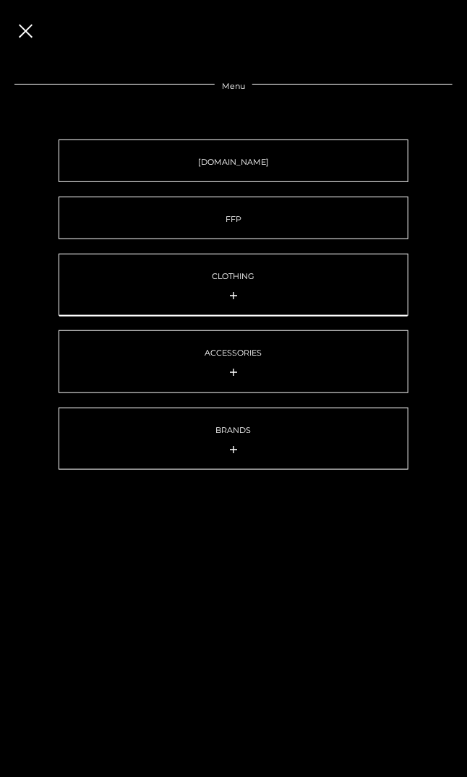
click at [226, 296] on div at bounding box center [234, 295] width 328 height 20
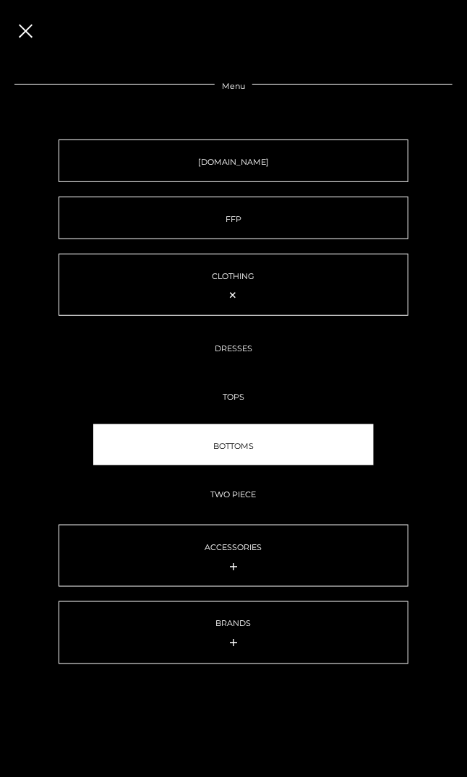
click at [239, 464] on link "BOTTOMS" at bounding box center [233, 444] width 281 height 41
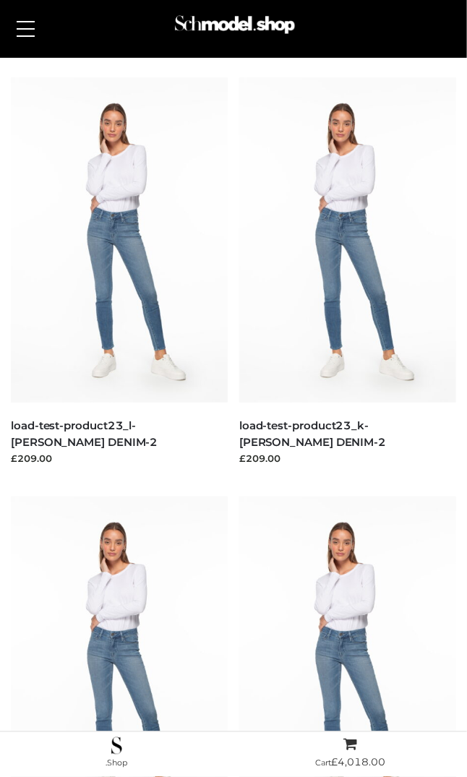
click at [30, 40] on button at bounding box center [25, 29] width 33 height 36
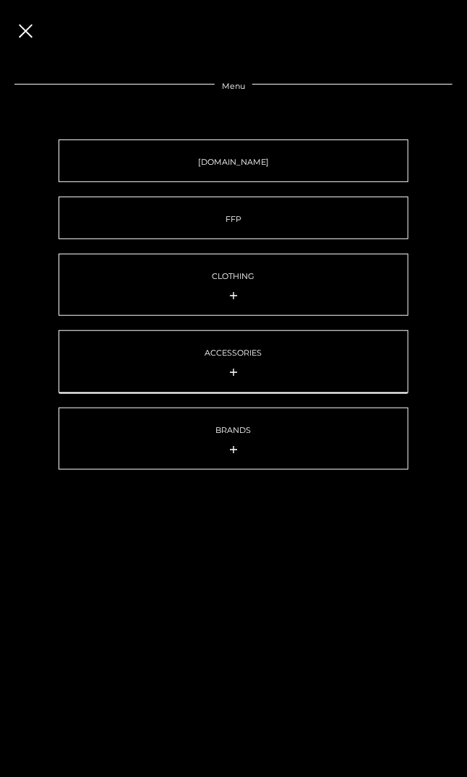
click at [235, 365] on div at bounding box center [234, 371] width 328 height 20
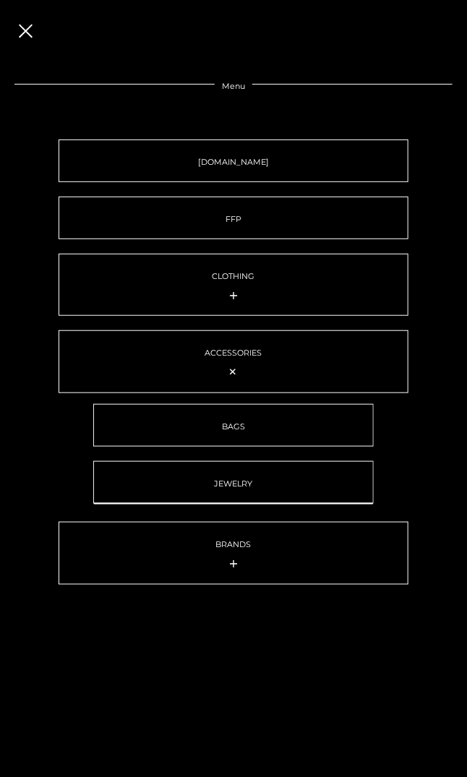
click at [246, 474] on link "JEWELRY" at bounding box center [233, 482] width 281 height 43
click at [221, 487] on span "JEWELRY" at bounding box center [233, 484] width 38 height 10
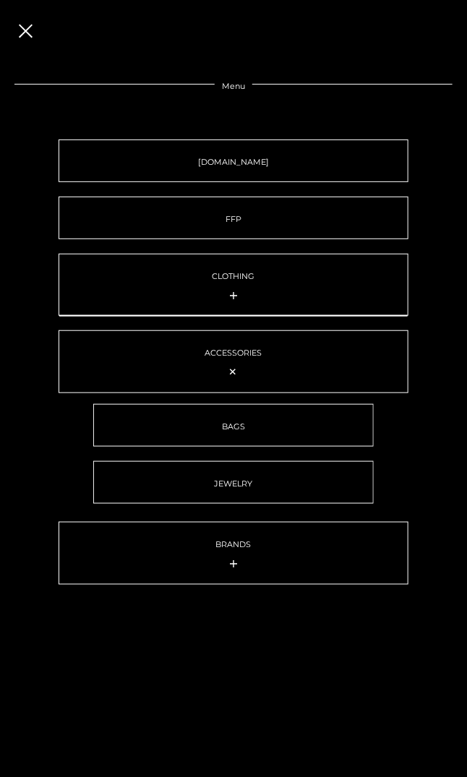
click at [237, 296] on div at bounding box center [234, 295] width 328 height 20
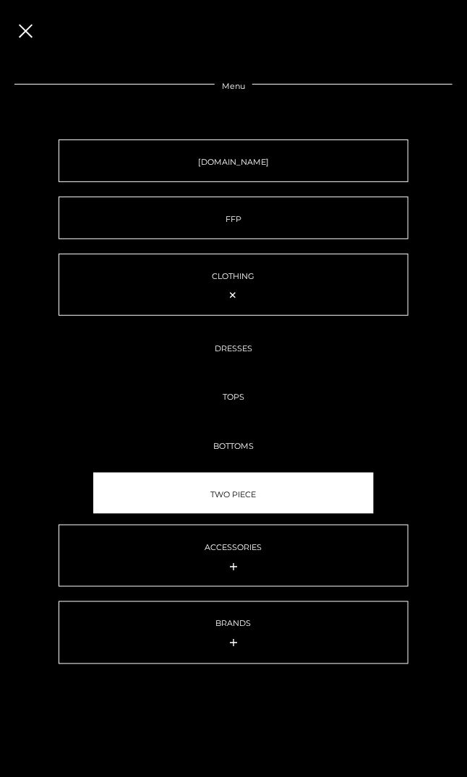
click at [247, 489] on link "TWO PIECE" at bounding box center [233, 493] width 281 height 41
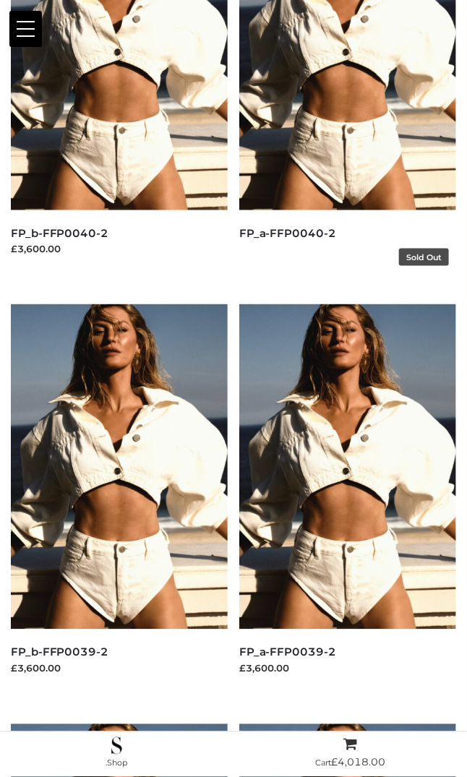
scroll to position [2063, 0]
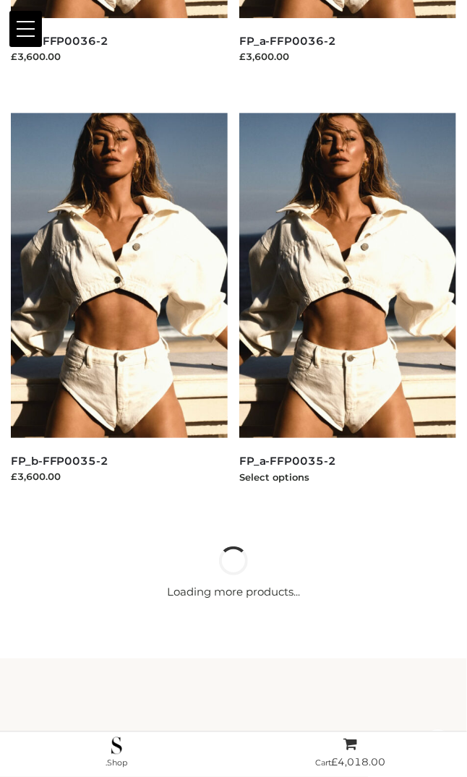
click at [376, 369] on img at bounding box center [347, 275] width 217 height 325
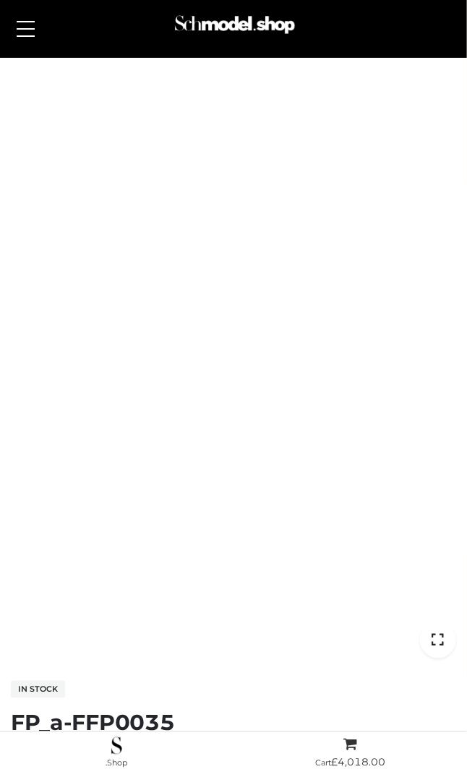
scroll to position [388, 0]
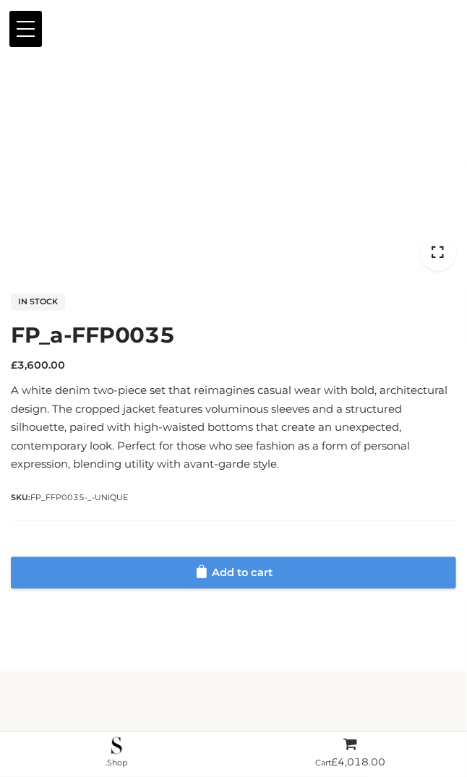
click at [276, 560] on link "Add to cart" at bounding box center [233, 573] width 445 height 32
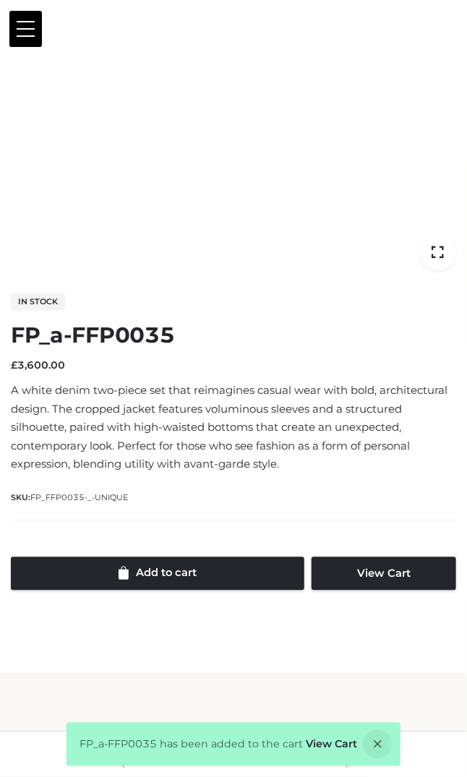
click at [25, 33] on button at bounding box center [25, 29] width 33 height 36
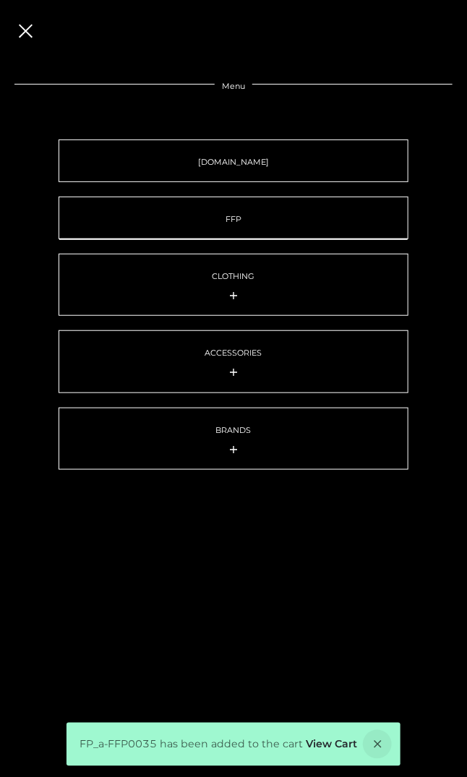
click at [258, 215] on link "FFP" at bounding box center [234, 218] width 351 height 43
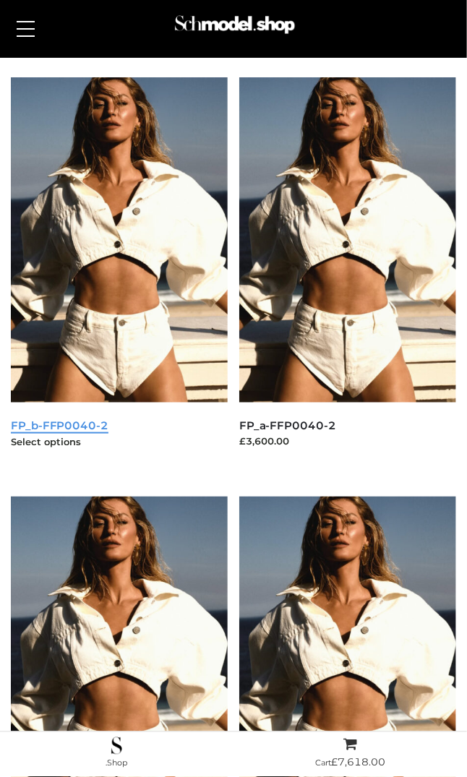
click at [89, 430] on link "FP_b-FFP0040-2" at bounding box center [60, 426] width 98 height 14
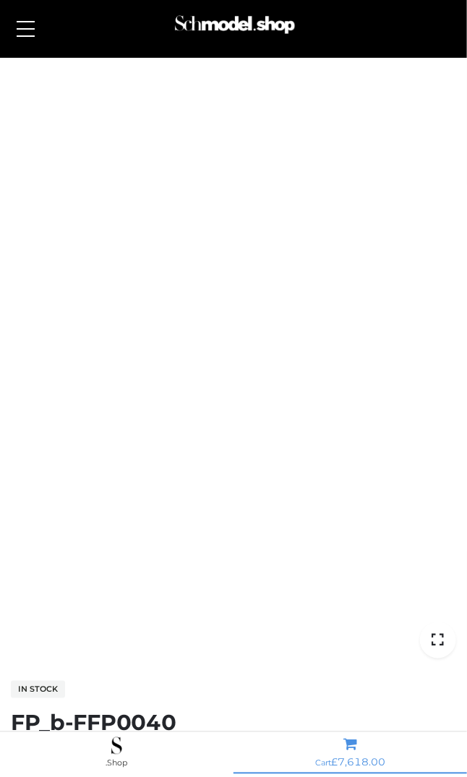
scroll to position [388, 0]
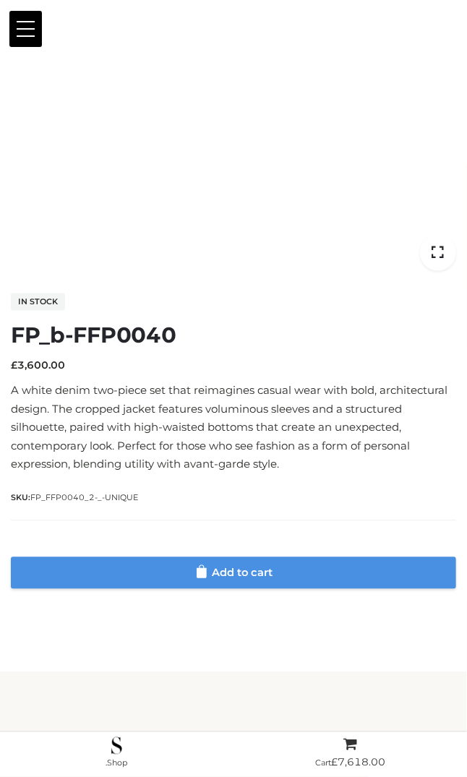
click at [286, 577] on link "Add to cart" at bounding box center [233, 573] width 445 height 32
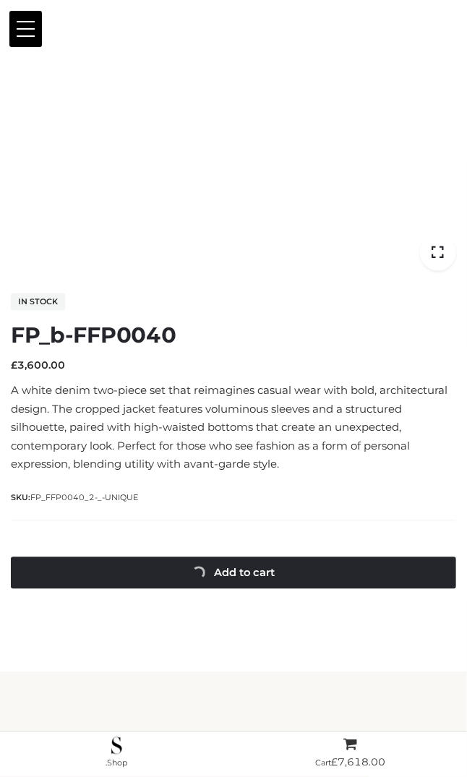
scroll to position [0, 0]
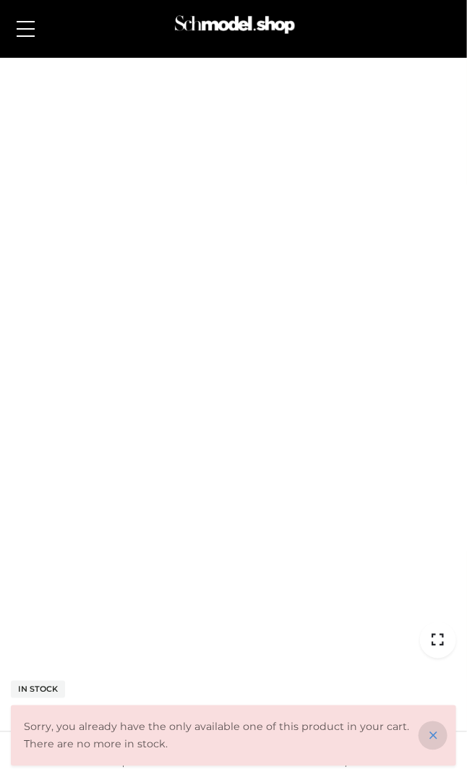
click at [429, 734] on icon at bounding box center [433, 736] width 29 height 29
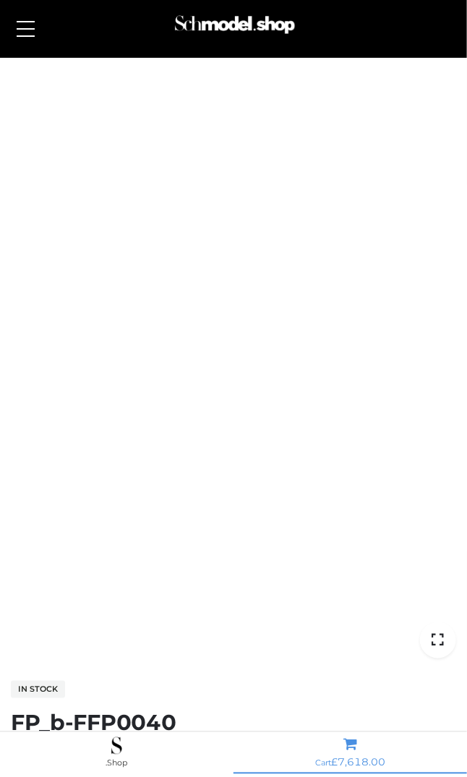
click at [370, 763] on bdi "£ 7,618.00" at bounding box center [358, 762] width 54 height 13
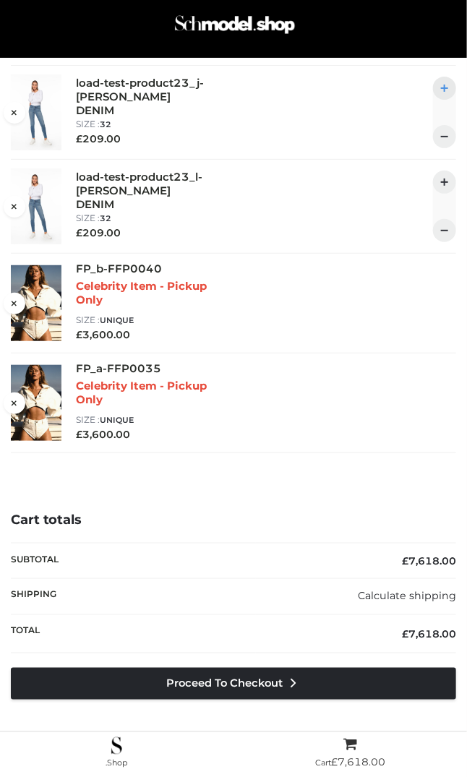
click at [448, 97] on div at bounding box center [444, 88] width 23 height 23
type input "*"
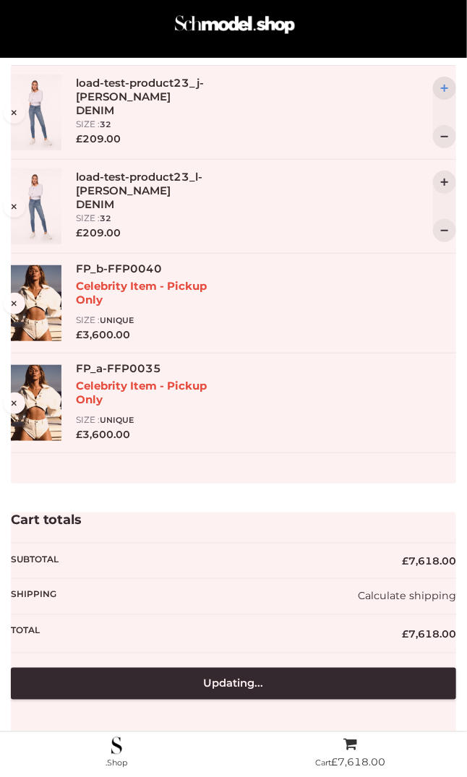
click at [448, 97] on div at bounding box center [233, 274] width 445 height 419
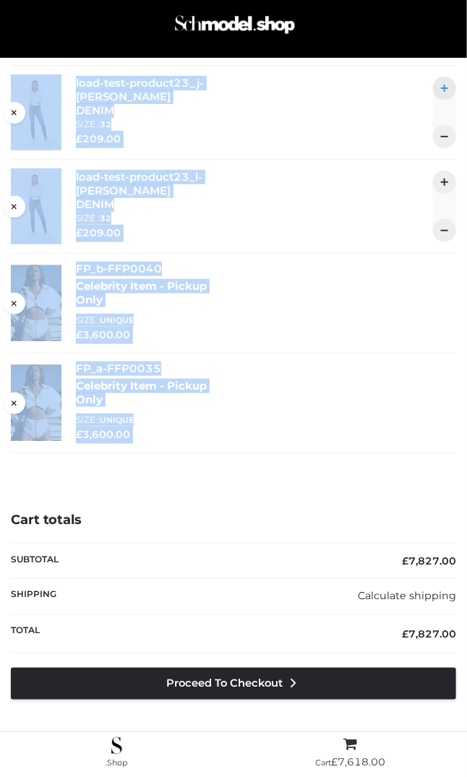
click at [451, 91] on div at bounding box center [444, 88] width 23 height 23
type input "*"
click at [14, 108] on icon at bounding box center [14, 111] width 5 height 11
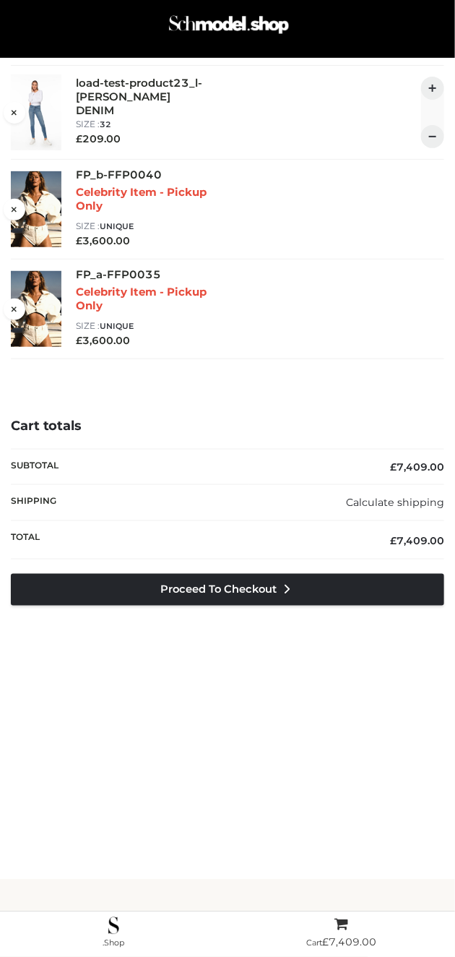
click at [189, 4] on div "Login" at bounding box center [228, 29] width 434 height 58
click at [192, 25] on img at bounding box center [229, 28] width 126 height 40
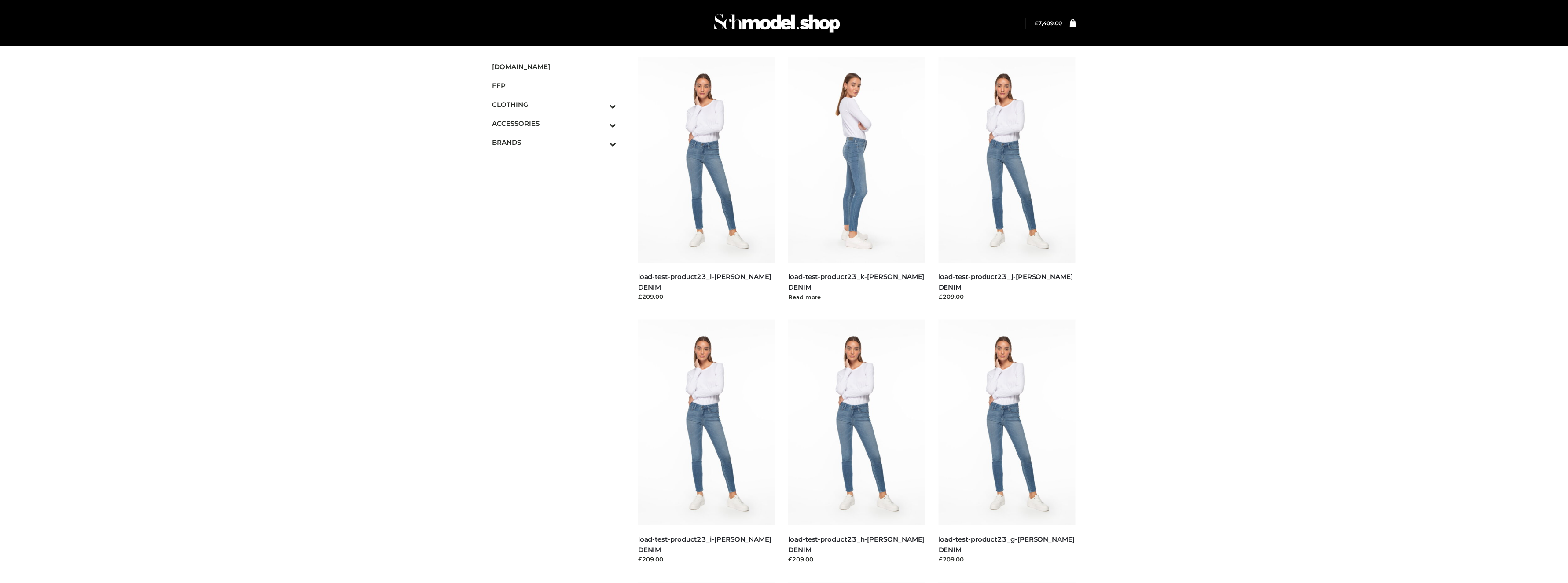
click at [277, 270] on div "BOTTOMS , BOWERY , CLOTHING , PARKERSMITH load-test-product23_k-PARKER SMITH DE…" at bounding box center [857, 282] width 138 height 40
click at [277, 267] on div "Menu SCHMODEL.UK FFP CLOTHING DRESSES TOPS BOTTOMS TWO PIECE ACCESSORIES BAGS J…" at bounding box center [784, 592] width 1568 height 1095
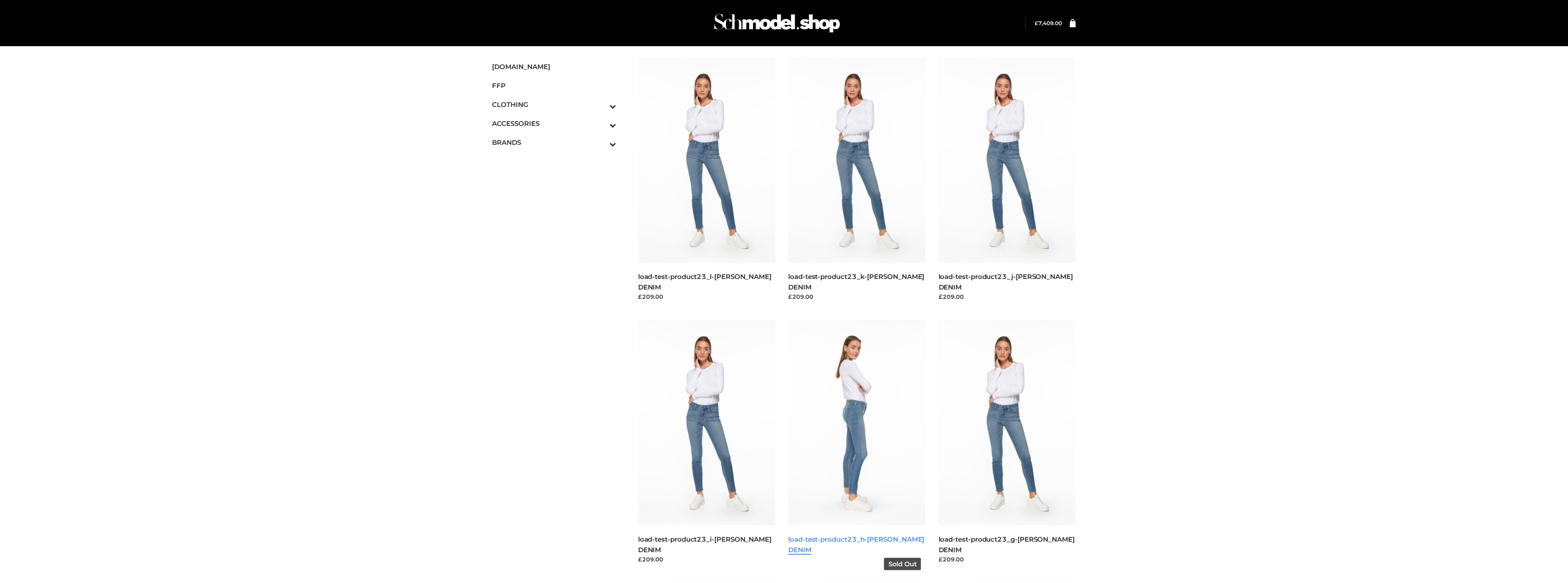
click at [277, 542] on link "load-test-product23_h-PARKER SMITH DENIM" at bounding box center [856, 544] width 136 height 18
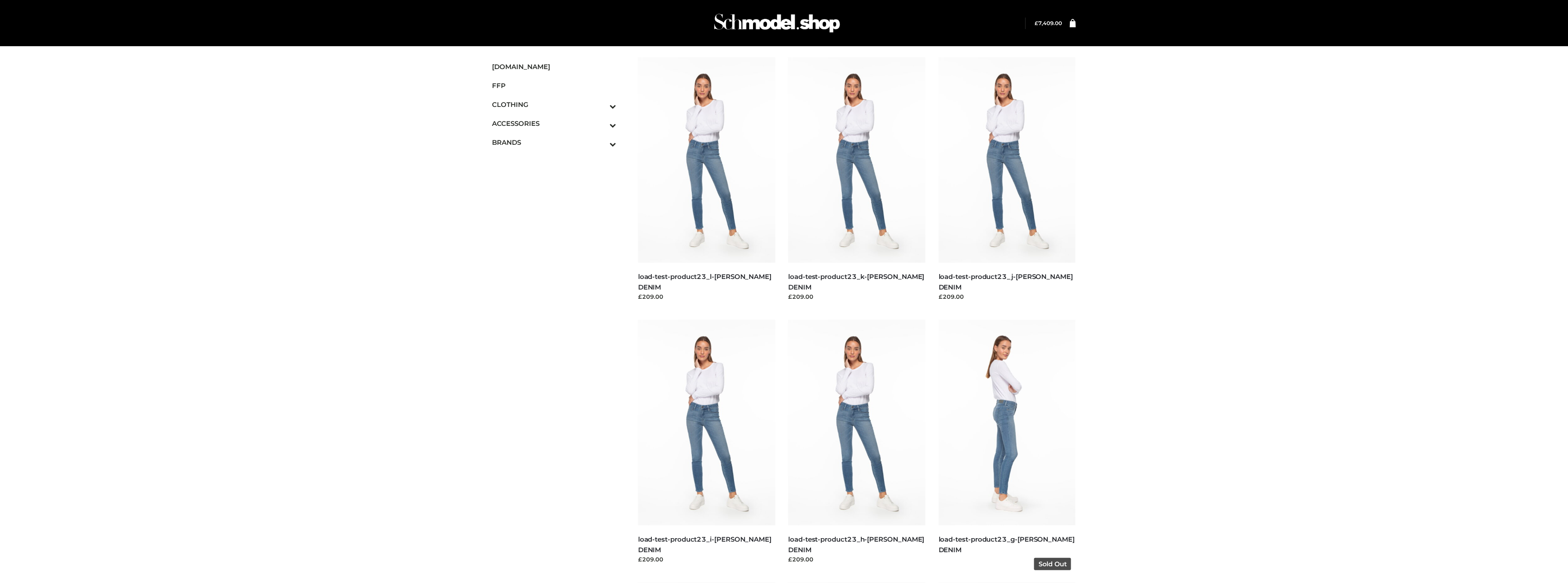
click at [277, 543] on h5 "load-test-product23_g-PARKER SMITH DENIM" at bounding box center [1007, 545] width 138 height 21
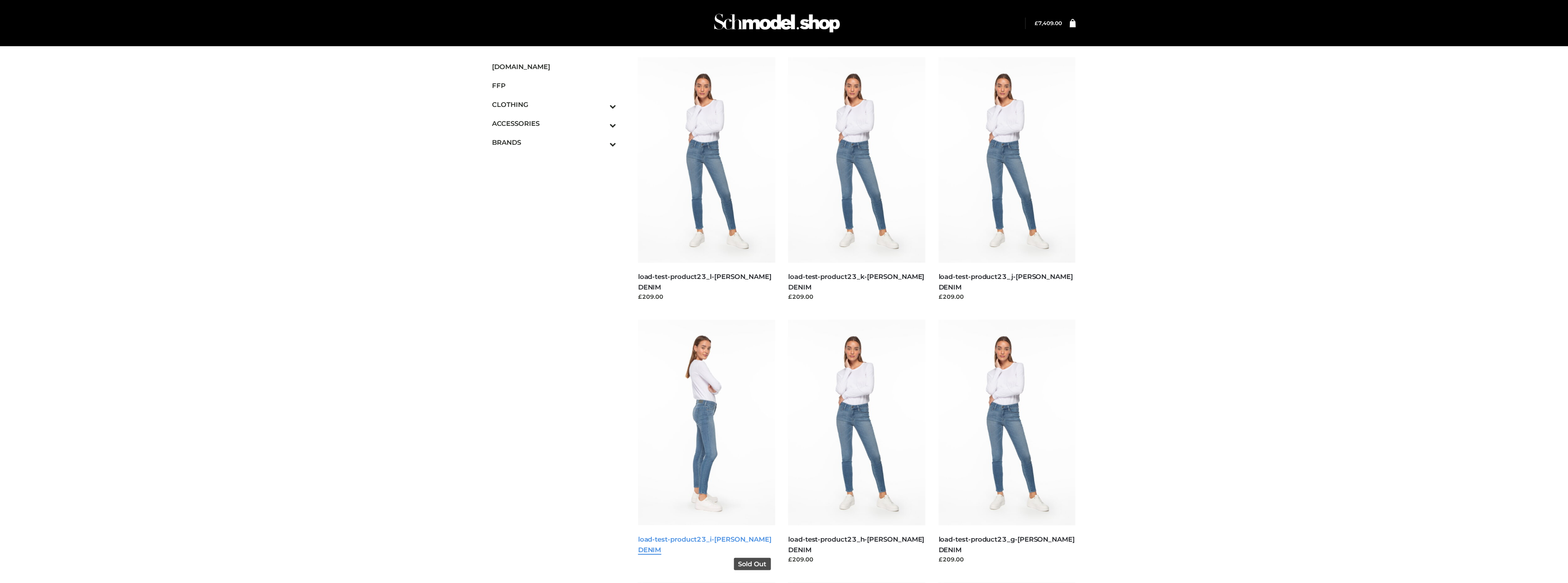
click at [277, 536] on link "load-test-product23_i-PARKER SMITH DENIM" at bounding box center [704, 544] width 133 height 18
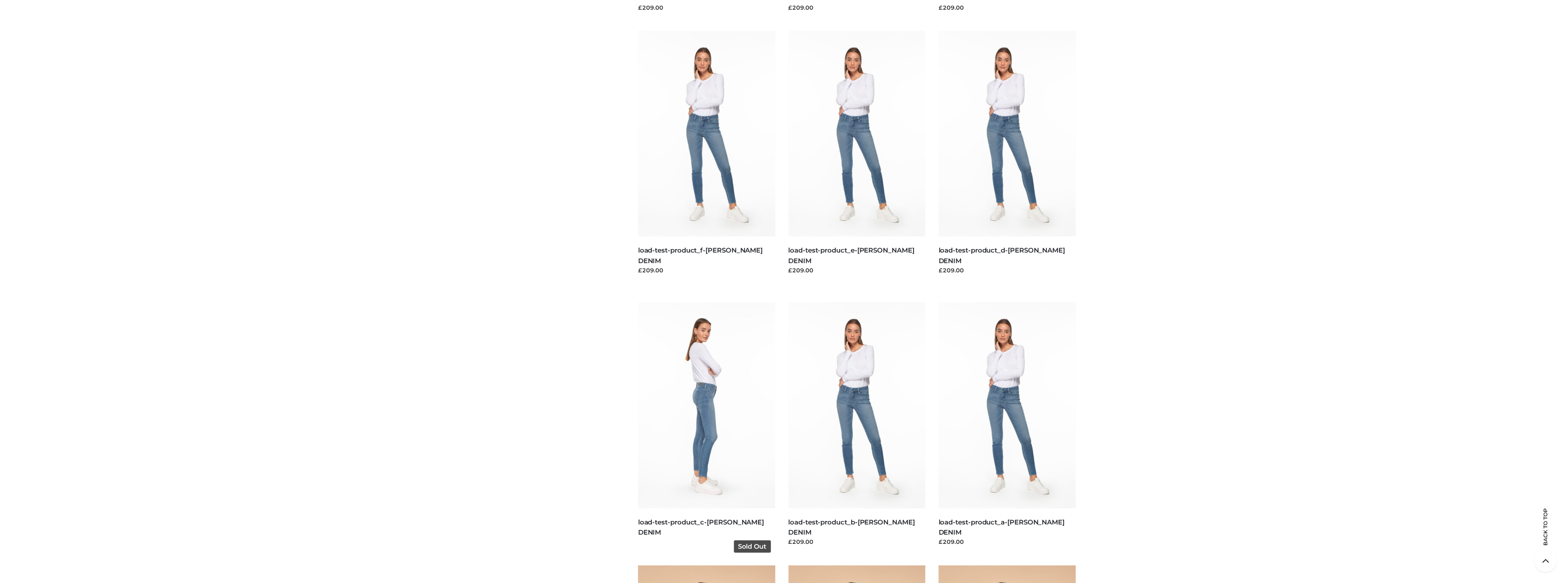
scroll to position [1732, 0]
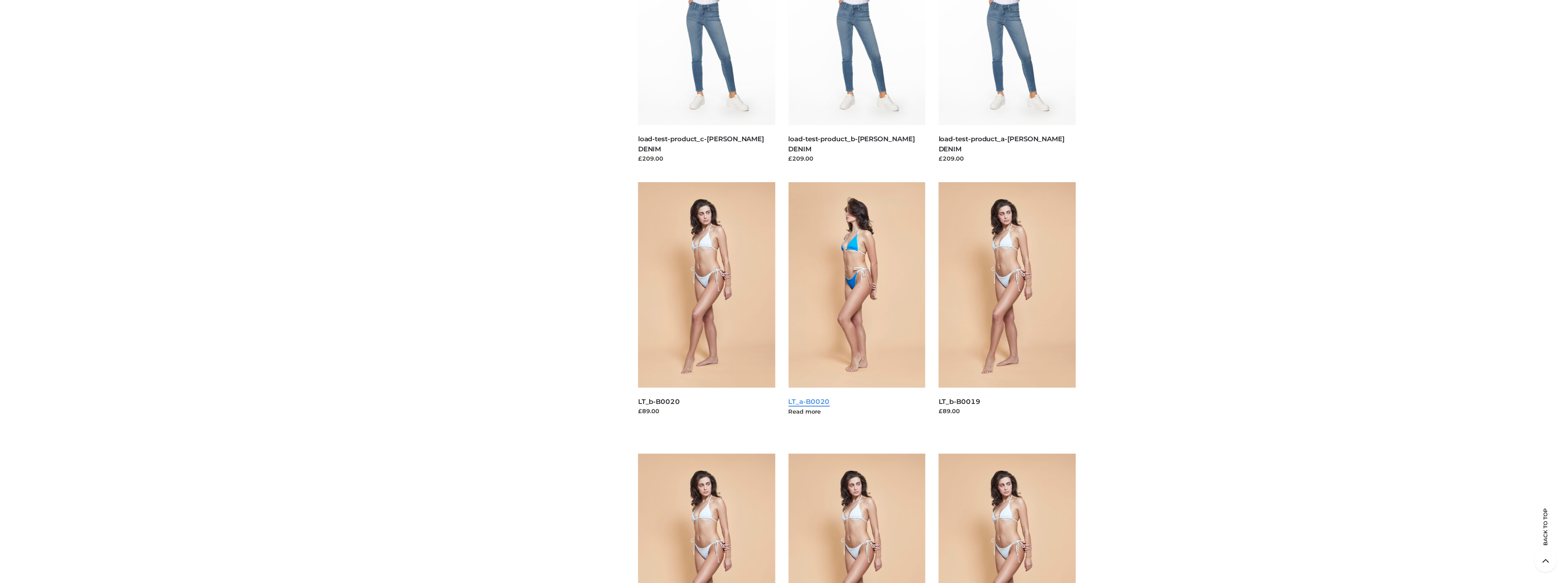
click at [277, 401] on link "LT_a-B0020" at bounding box center [810, 402] width 41 height 9
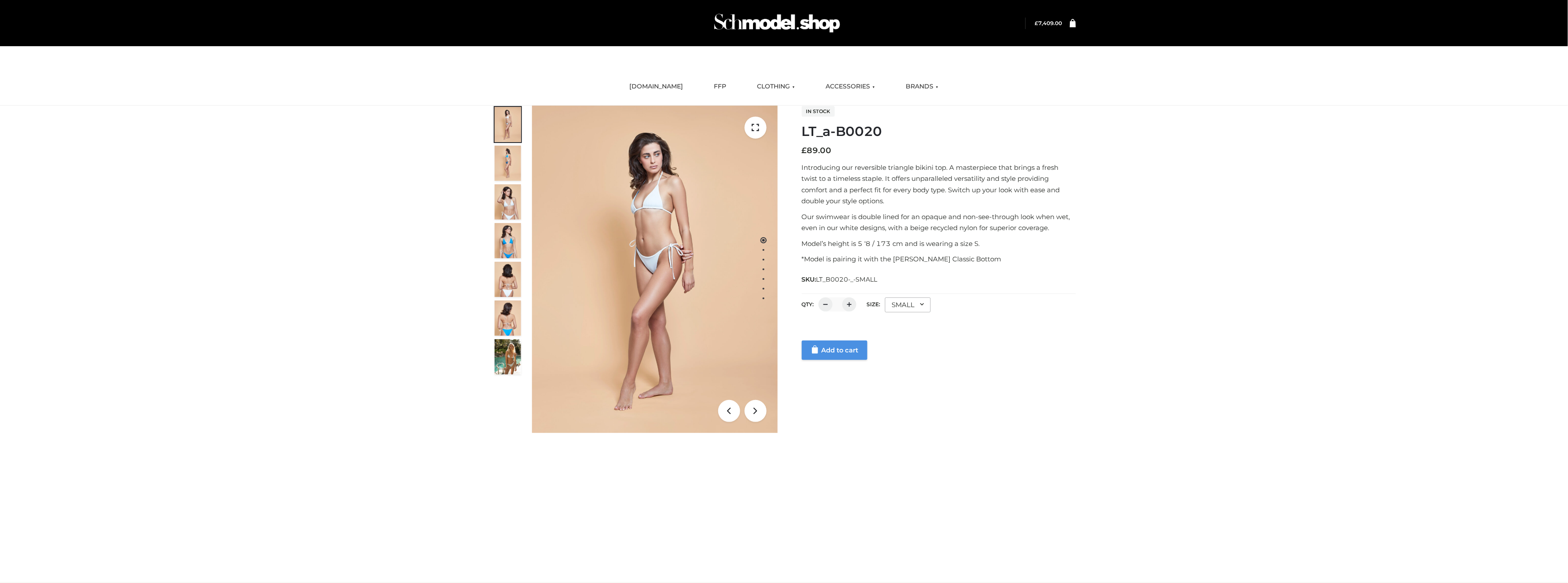
click at [825, 349] on link "Add to cart" at bounding box center [835, 351] width 66 height 19
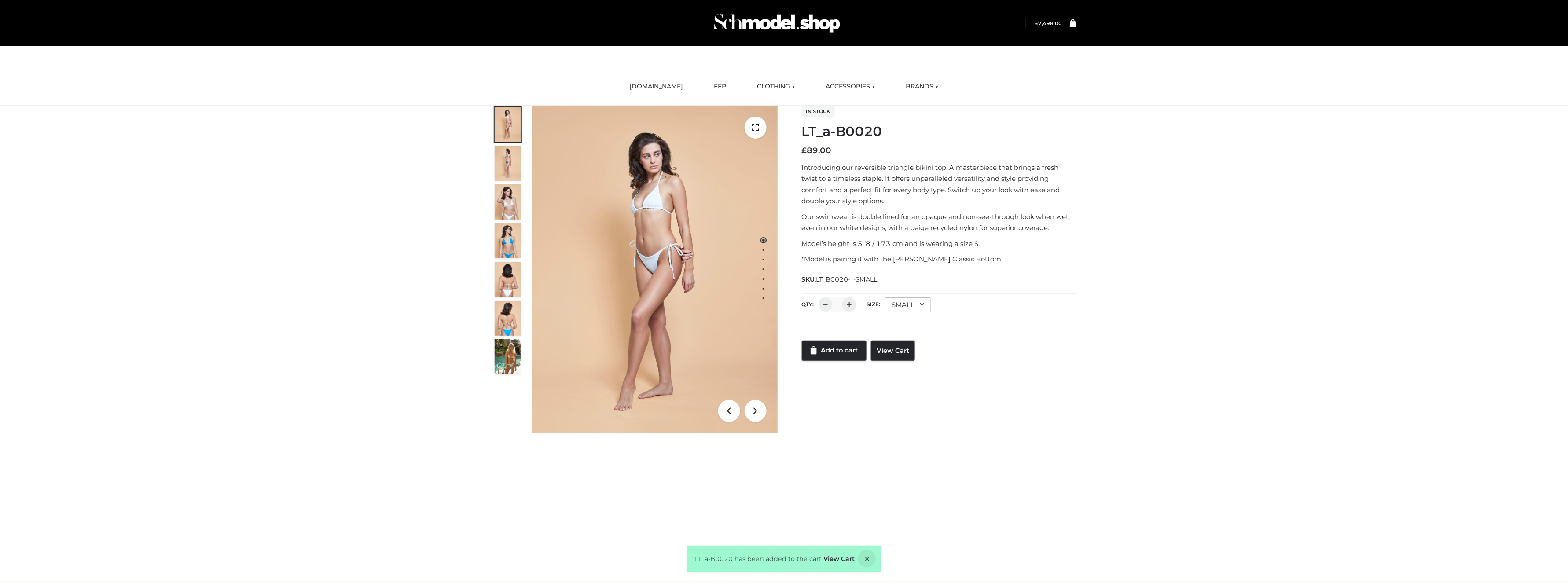
click at [1105, 225] on div "LT_a-B0020 CLOTHING , OPPSWIMWEAR , TOPS £89 1 / 7 In stock LT_a-B0020 £ 89.00 …" at bounding box center [784, 281] width 1568 height 349
click at [1176, 234] on div "LT_a-B0020 CLOTHING , OPPSWIMWEAR , TOPS £89 1 / 7 In stock LT_a-B0020 £ 89.00 …" at bounding box center [784, 281] width 1568 height 349
click at [1183, 234] on div "LT_a-B0020 CLOTHING , OPPSWIMWEAR , TOPS £89 1 / 7 In stock LT_a-B0020 £ 89.00 …" at bounding box center [784, 281] width 1568 height 349
click at [1294, 172] on div "LT_a-B0020 CLOTHING , OPPSWIMWEAR , TOPS £89 1 / 7 In stock LT_a-B0020 £ 89.00 …" at bounding box center [784, 281] width 1568 height 349
click at [1156, 345] on div "LT_a-B0020 CLOTHING , OPPSWIMWEAR , TOPS £89 1 / 7 In stock LT_a-B0020 £ 89.00 …" at bounding box center [784, 281] width 1568 height 349
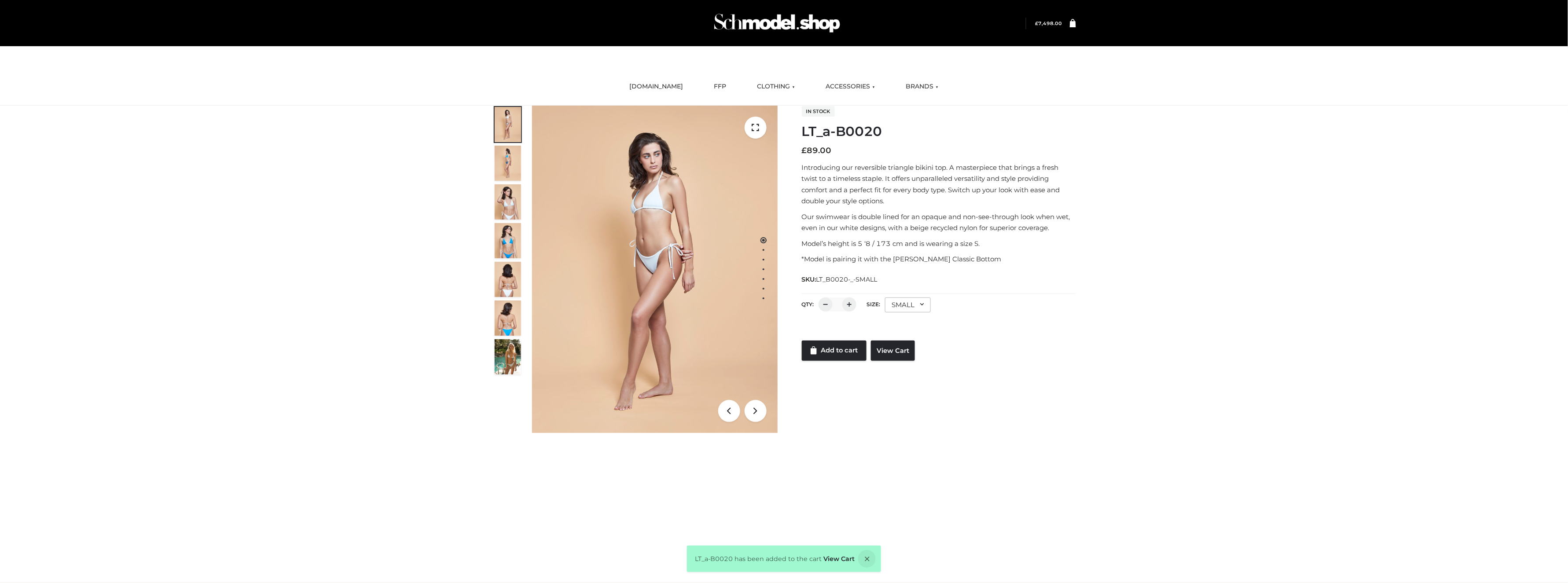
click at [1067, 418] on div "1 / 7 In stock LT_a-B0020 £ 89.00 Introducing our reversible triangle bikini to…" at bounding box center [784, 270] width 597 height 327
click at [1354, 204] on div "LT_a-B0020 CLOTHING , OPPSWIMWEAR , TOPS £89 1 / 7 In stock LT_a-B0020 £ 89.00 …" at bounding box center [784, 281] width 1568 height 349
click at [1292, 300] on div "LT_a-B0020 CLOTHING , OPPSWIMWEAR , TOPS £89 1 / 7 In stock LT_a-B0020 £ 89.00 …" at bounding box center [784, 281] width 1568 height 349
click at [865, 560] on icon at bounding box center [867, 559] width 18 height 18
